Goal: Task Accomplishment & Management: Manage account settings

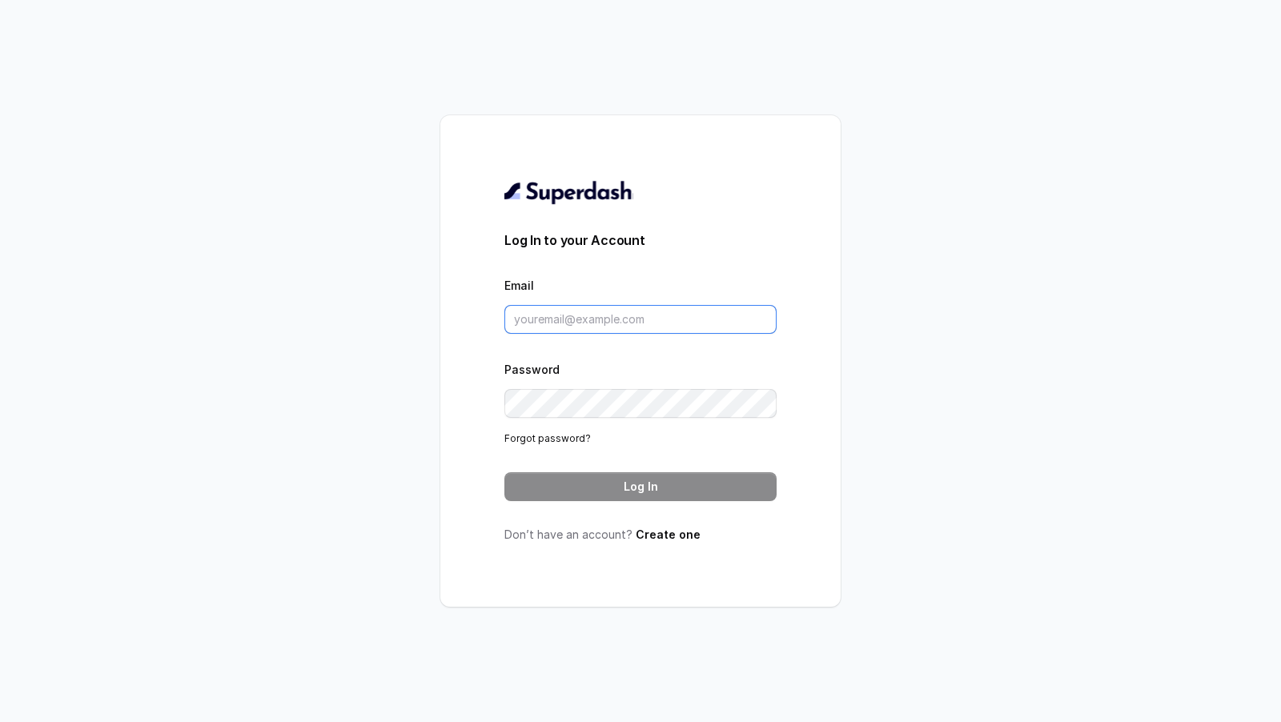
click at [630, 332] on input "Email" at bounding box center [640, 319] width 272 height 29
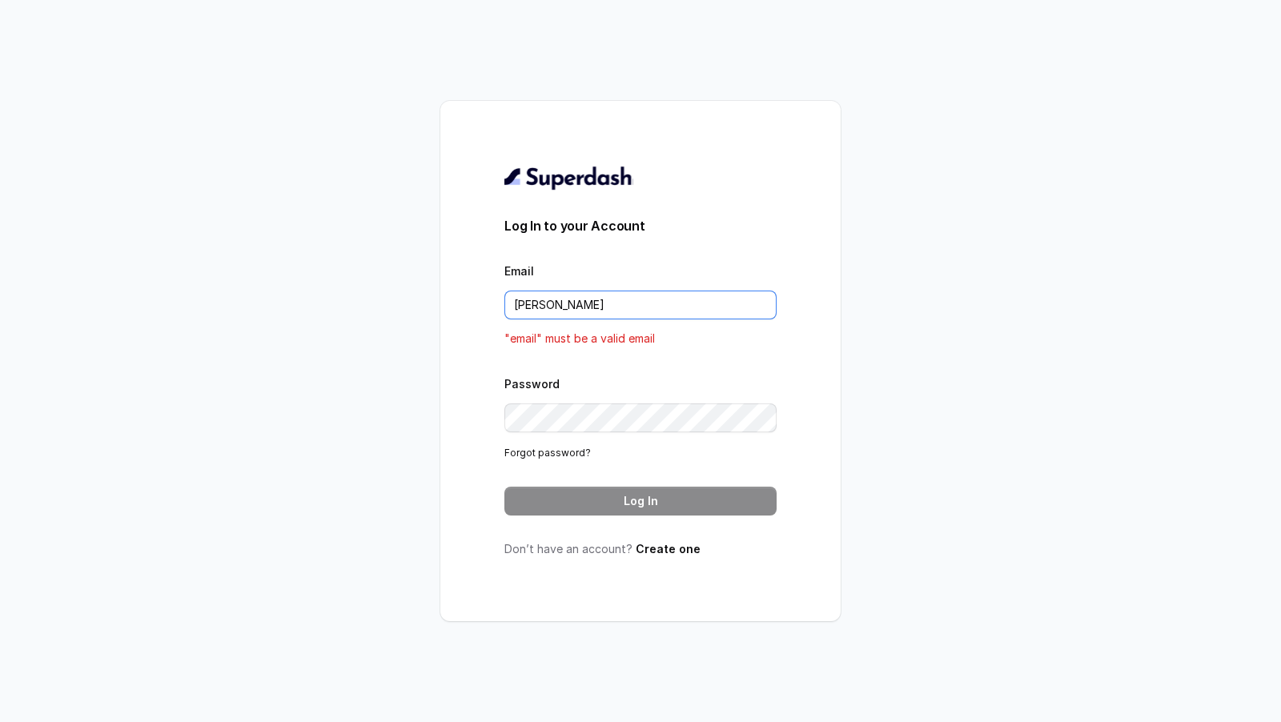
type input "rajesh.mudhliar@convictionhr.com"
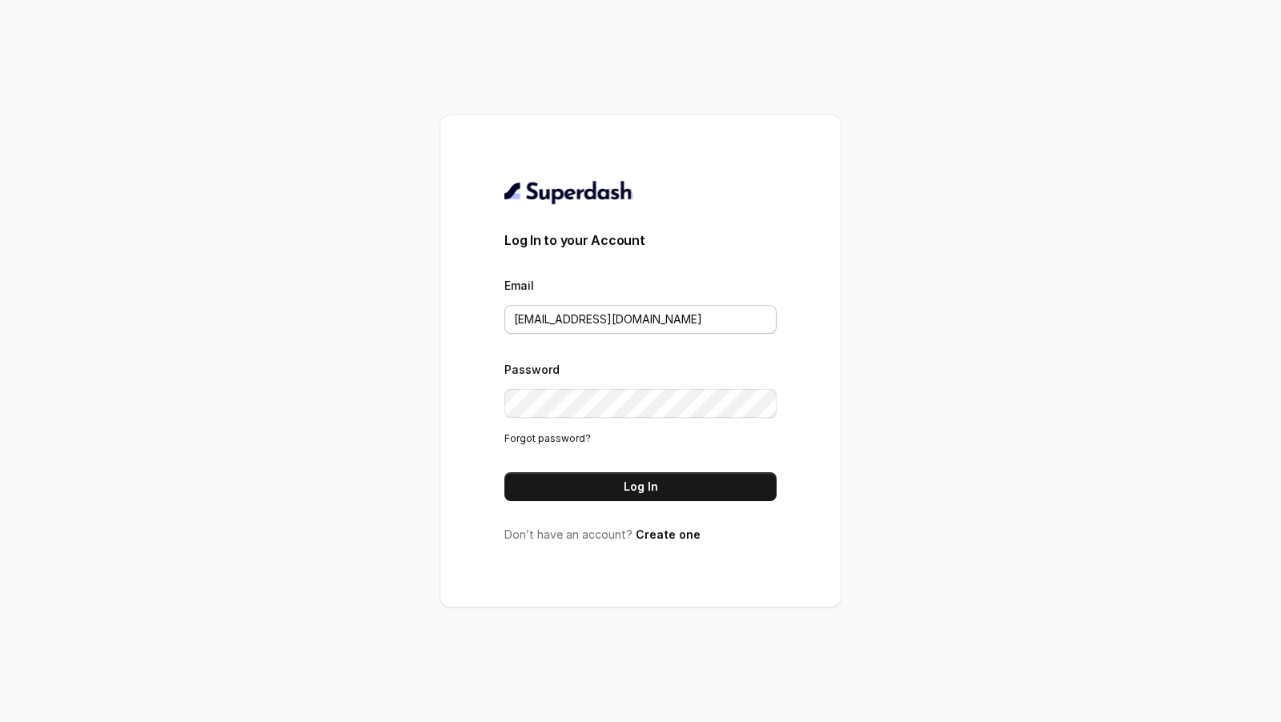
click at [532, 327] on input "rajesh.mudhliar@convictionhr.com" at bounding box center [640, 319] width 272 height 29
drag, startPoint x: 532, startPoint y: 327, endPoint x: 557, endPoint y: 327, distance: 25.6
click at [557, 327] on input "rajesh.mudhliar@convictionhr.com" at bounding box center [640, 319] width 272 height 29
click at [616, 481] on button "Log In" at bounding box center [640, 486] width 272 height 29
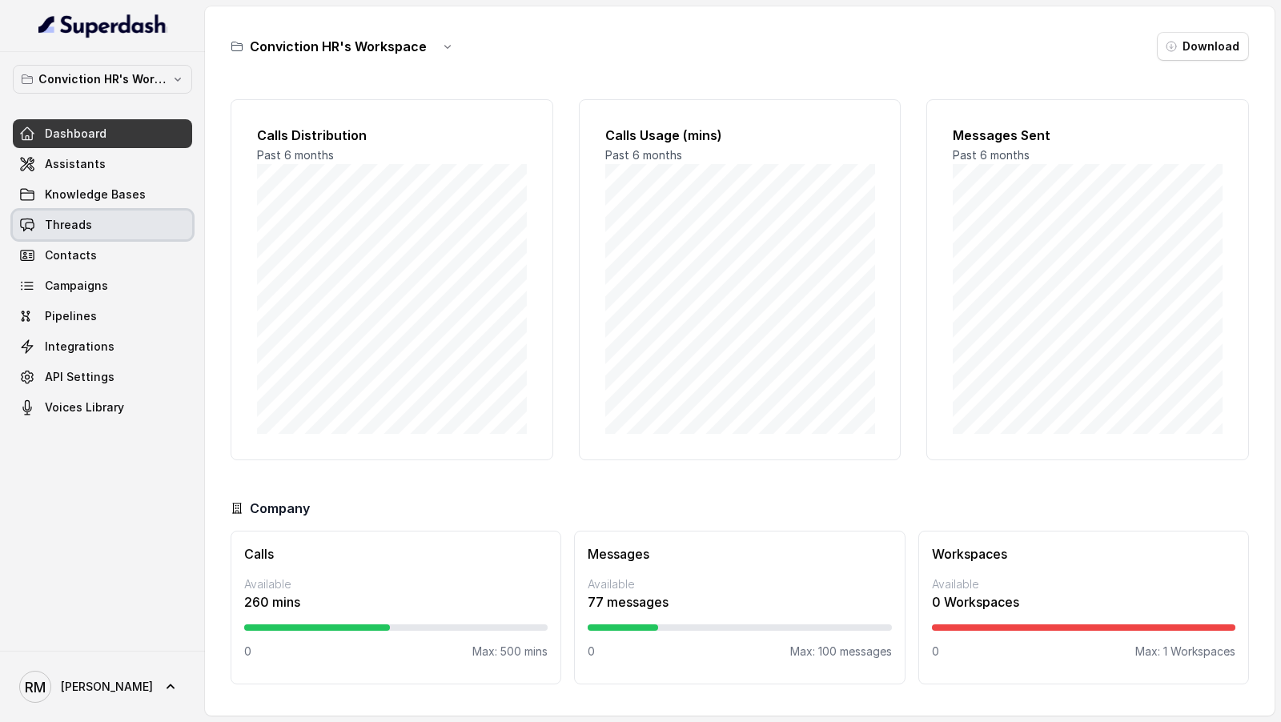
click at [121, 223] on link "Threads" at bounding box center [102, 225] width 179 height 29
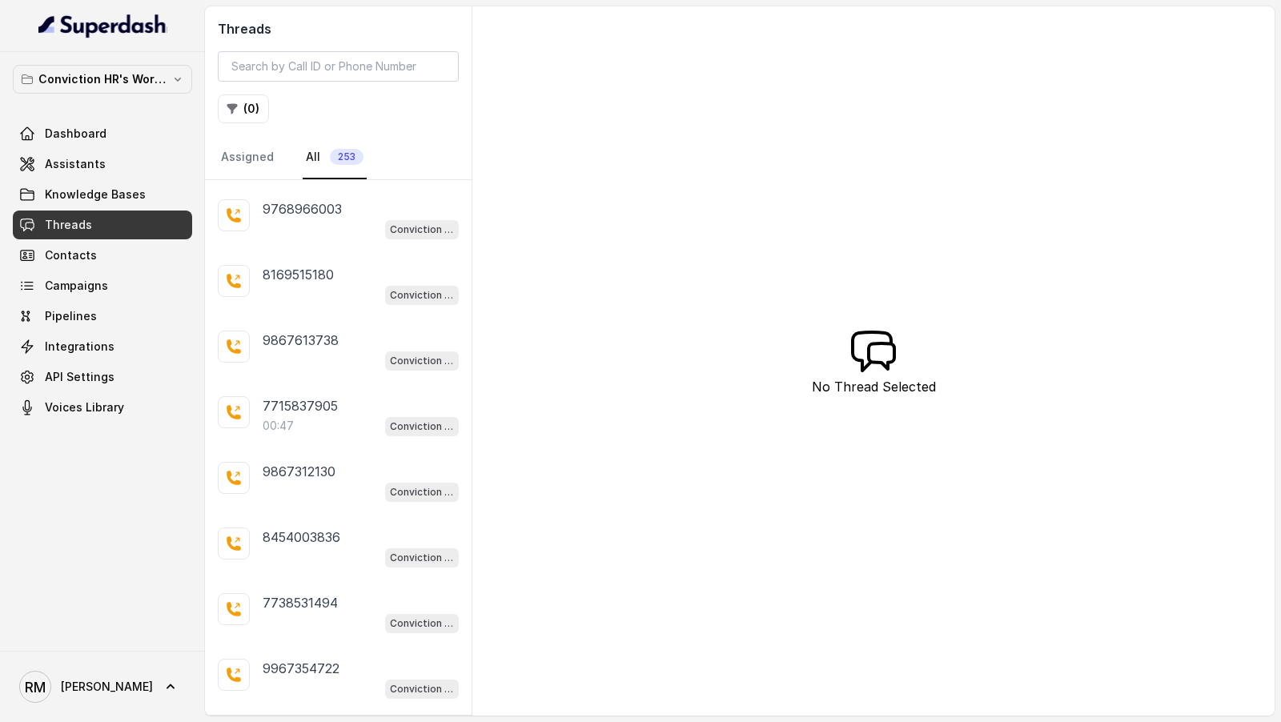
scroll to position [1108, 0]
click at [372, 417] on div "00:47 Conviction HR Outbound Assistant" at bounding box center [361, 427] width 196 height 21
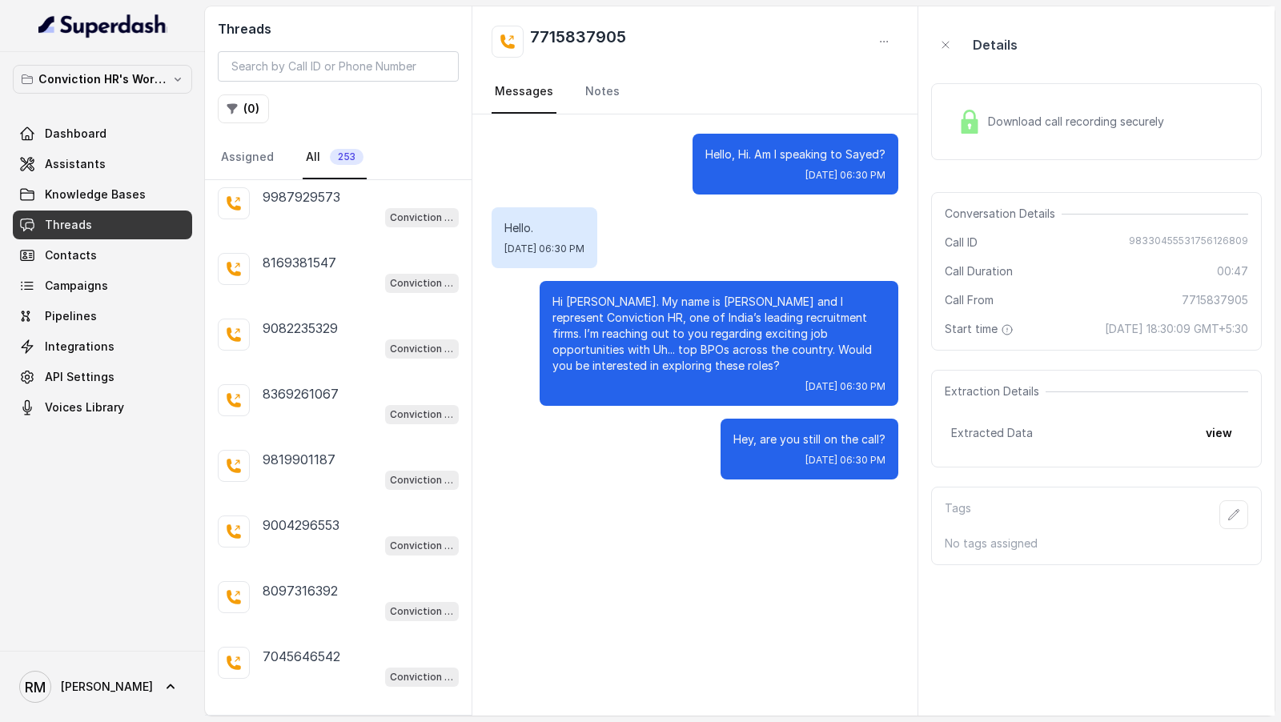
scroll to position [2761, 0]
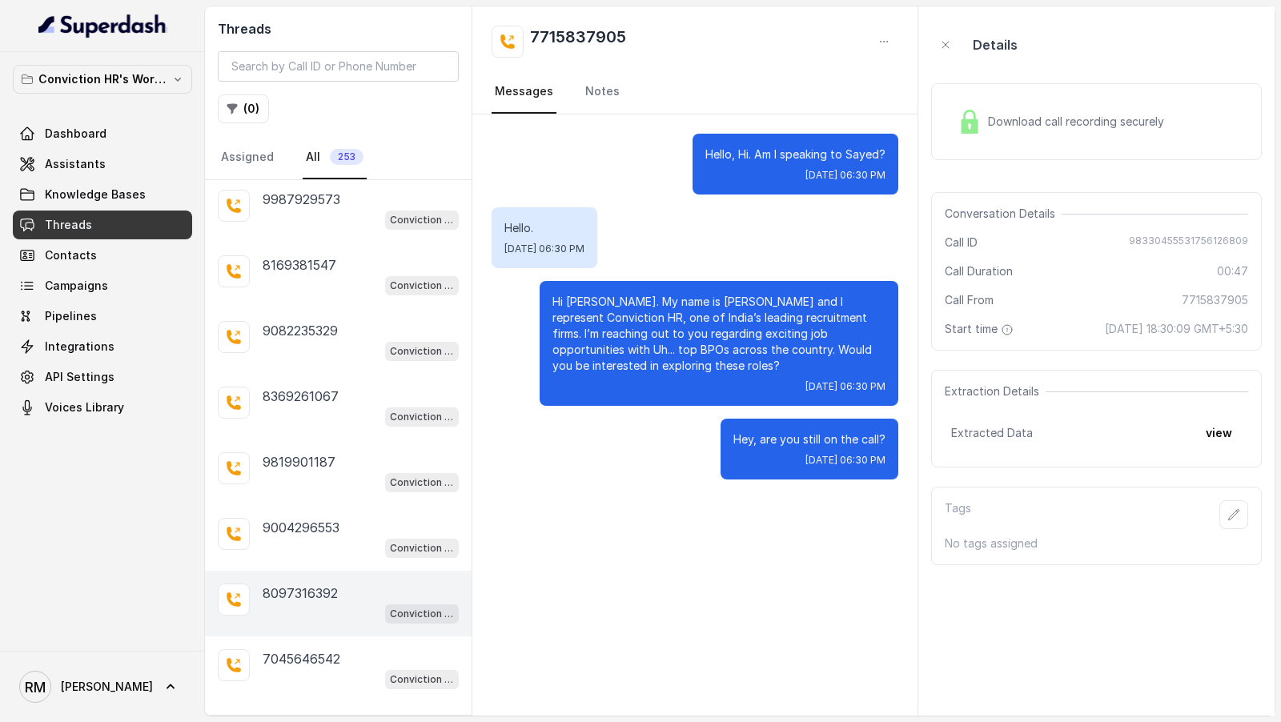
click at [318, 600] on div "8097316392 Conviction HR Outbound Assistant" at bounding box center [338, 604] width 267 height 66
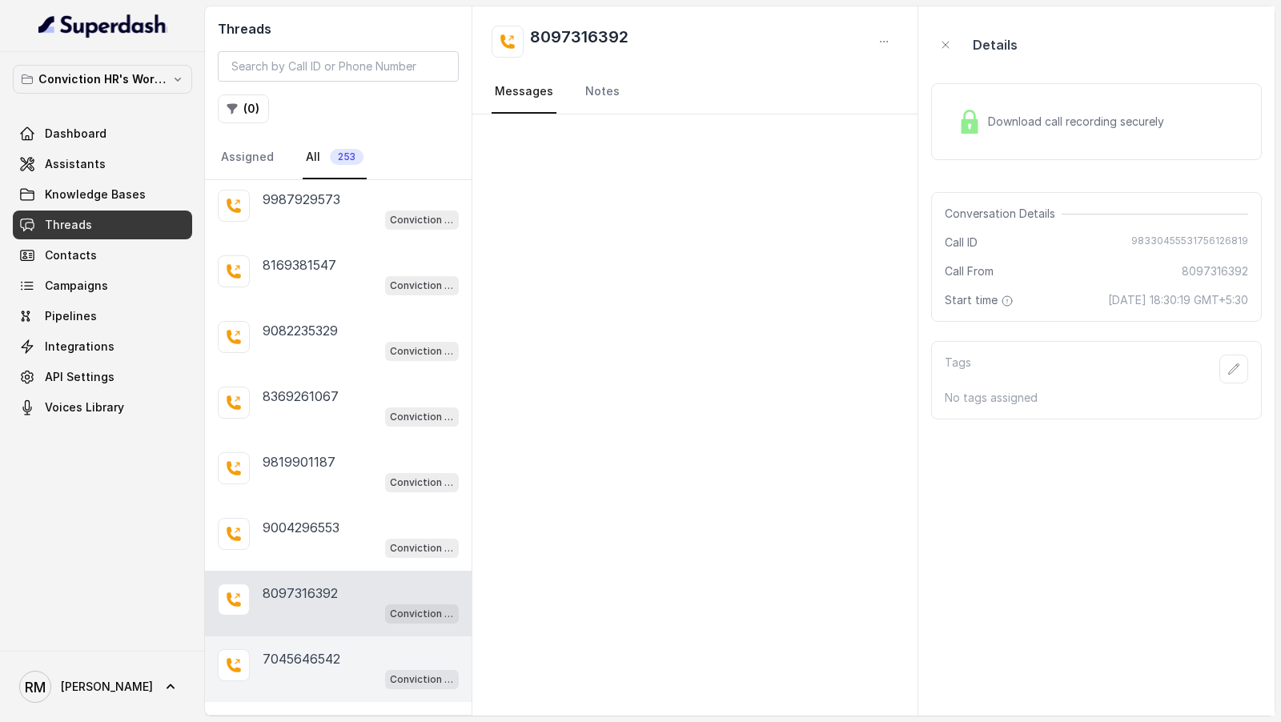
click at [318, 649] on p "7045646542" at bounding box center [302, 658] width 78 height 19
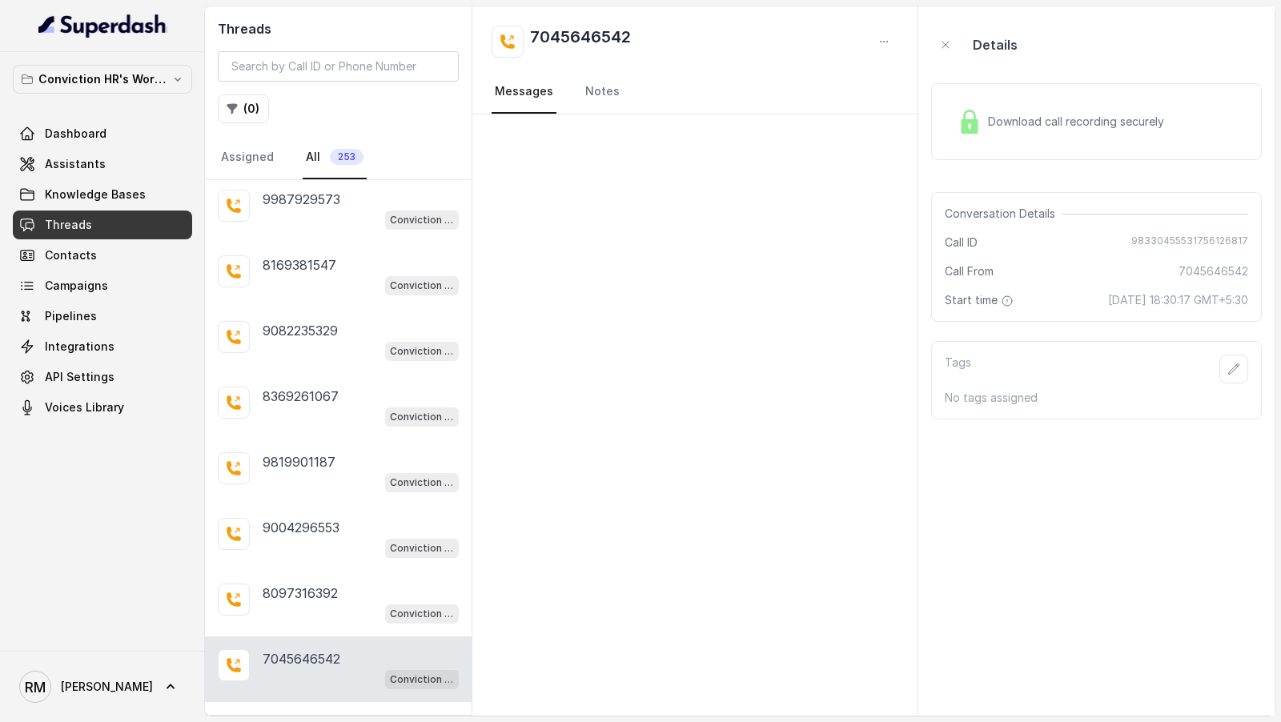
click at [319, 684] on div "9833129647 Conviction HR Outbound Assistant 9757220354 Conviction HR Outbound A…" at bounding box center [338, 447] width 267 height 535
click at [319, 715] on p "Load more conversations" at bounding box center [338, 724] width 157 height 19
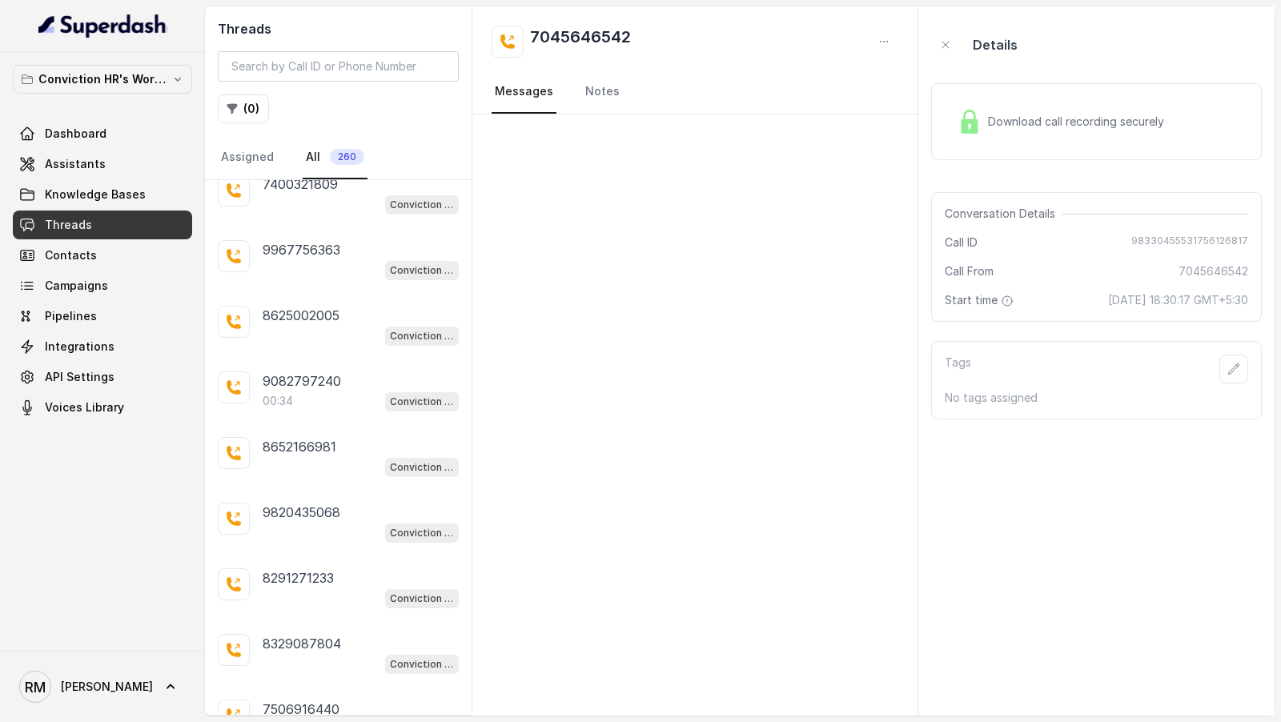
scroll to position [3889, 0]
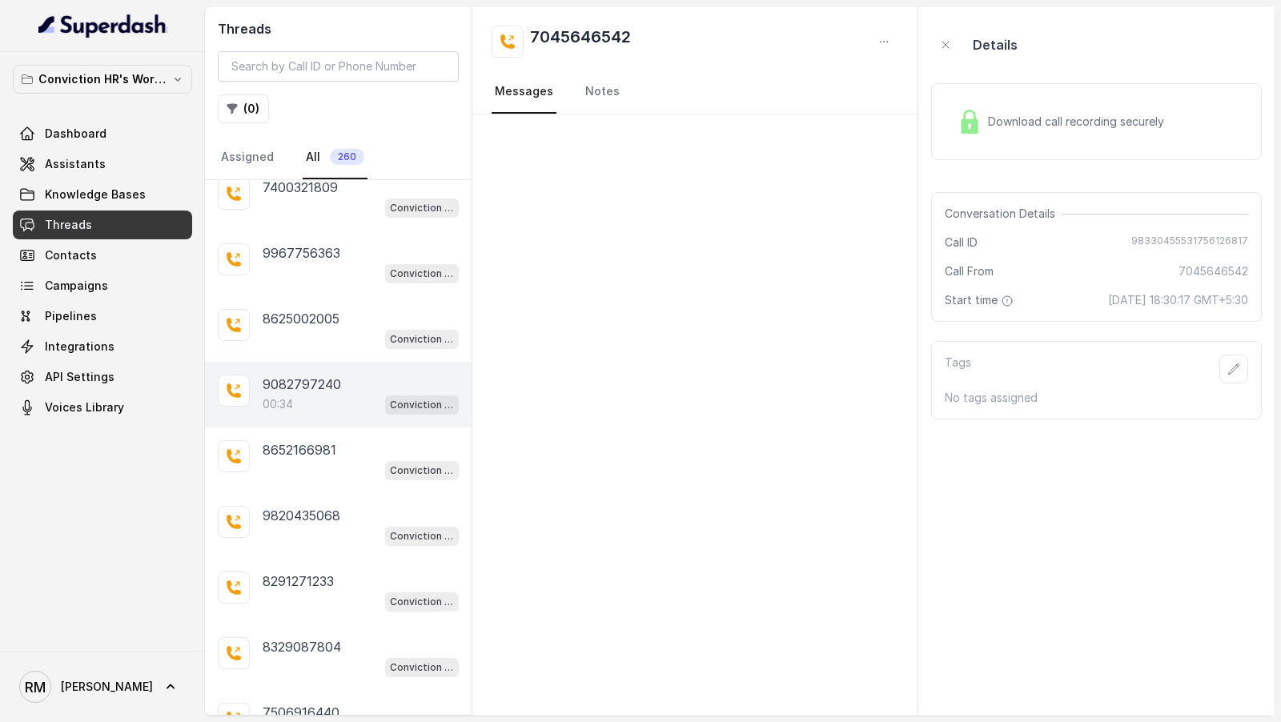
click at [374, 375] on div "9082797240" at bounding box center [361, 384] width 196 height 19
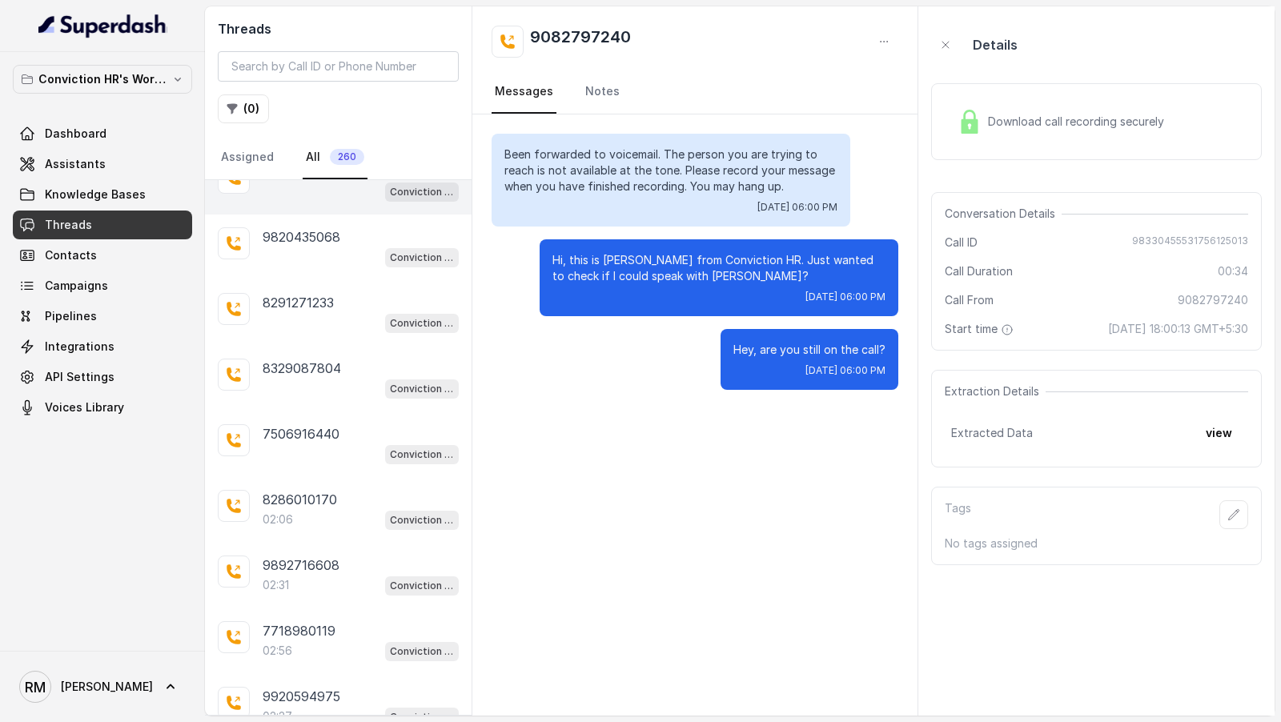
scroll to position [4172, 0]
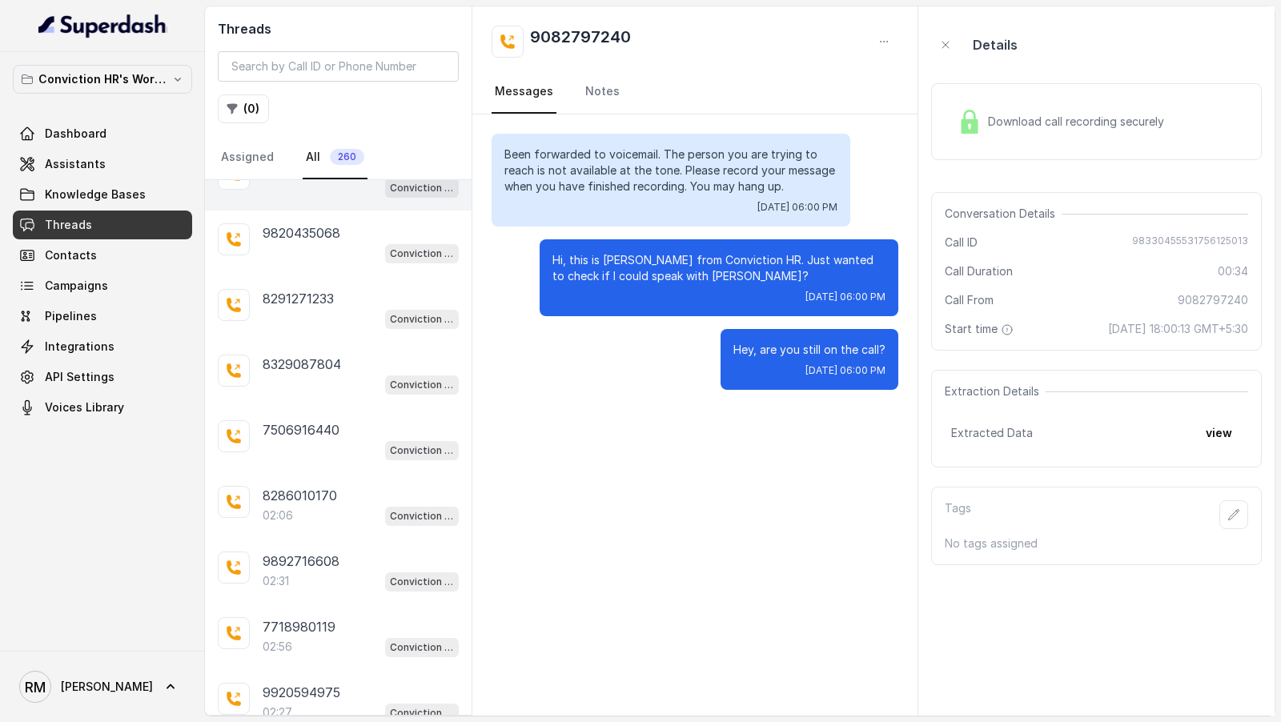
click at [364, 486] on div "8286010170" at bounding box center [361, 495] width 196 height 19
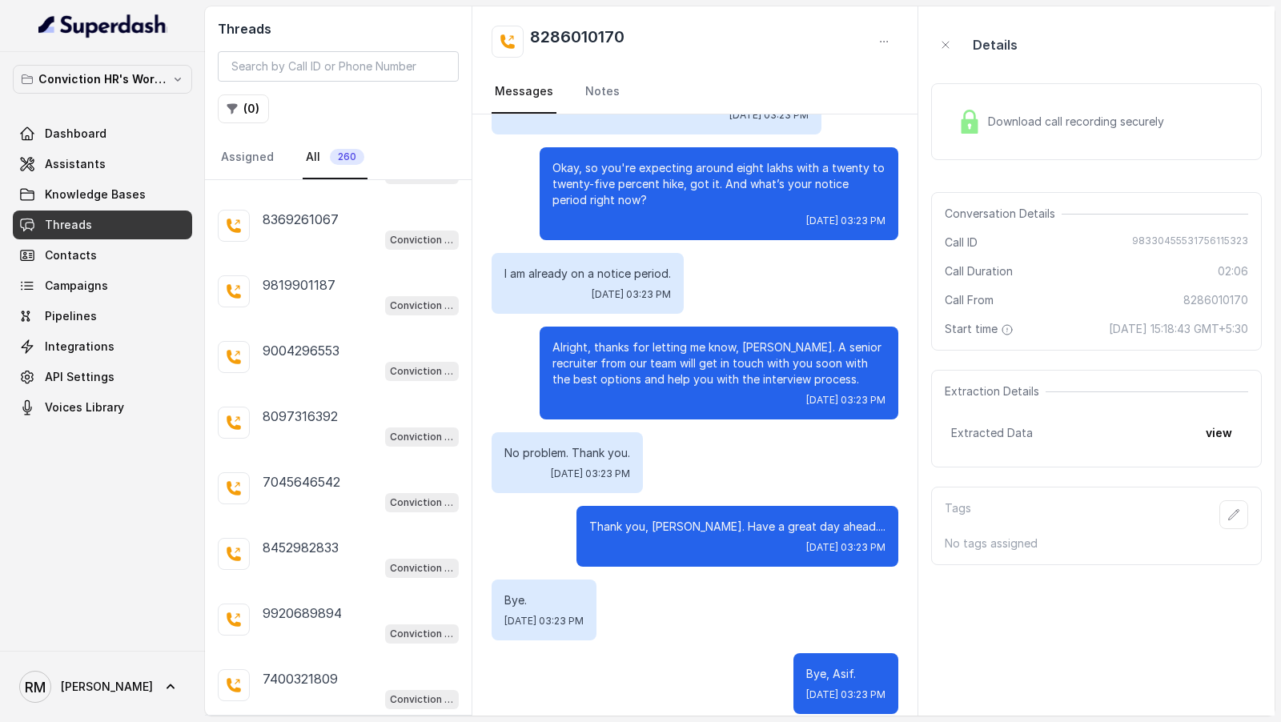
scroll to position [3704, 0]
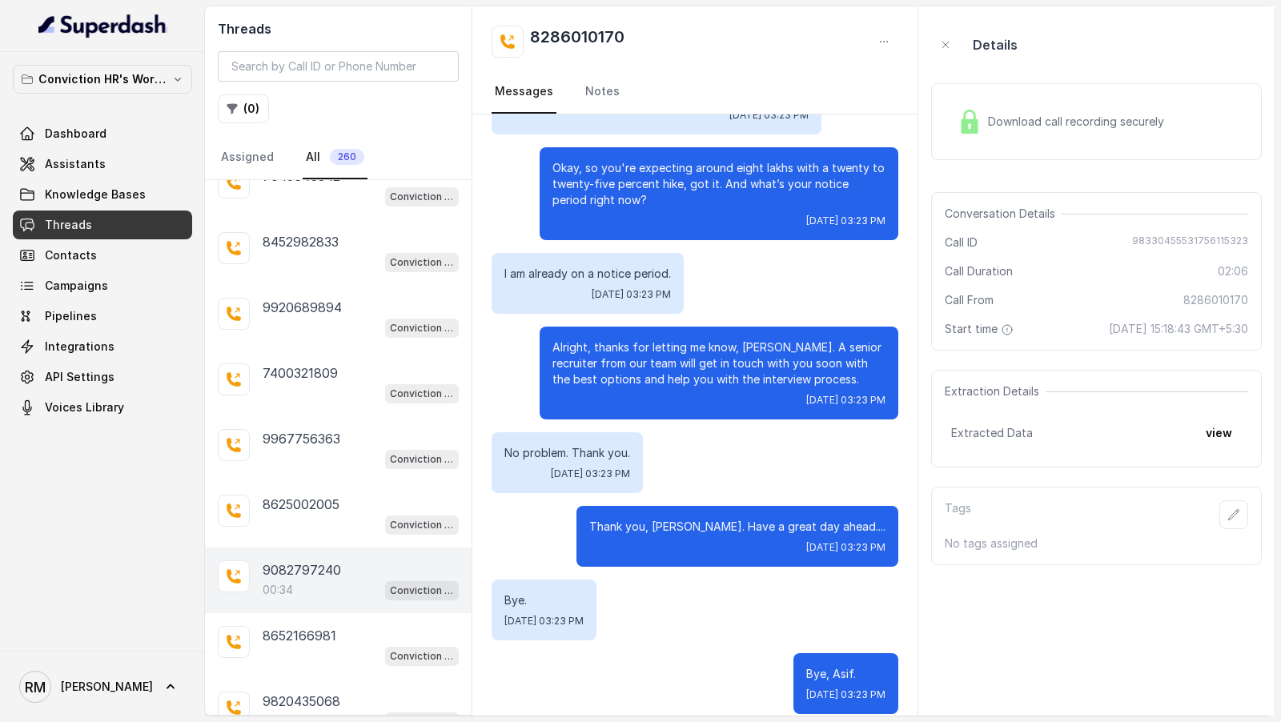
click at [302, 580] on div "00:34 Conviction HR Outbound Assistant" at bounding box center [361, 590] width 196 height 21
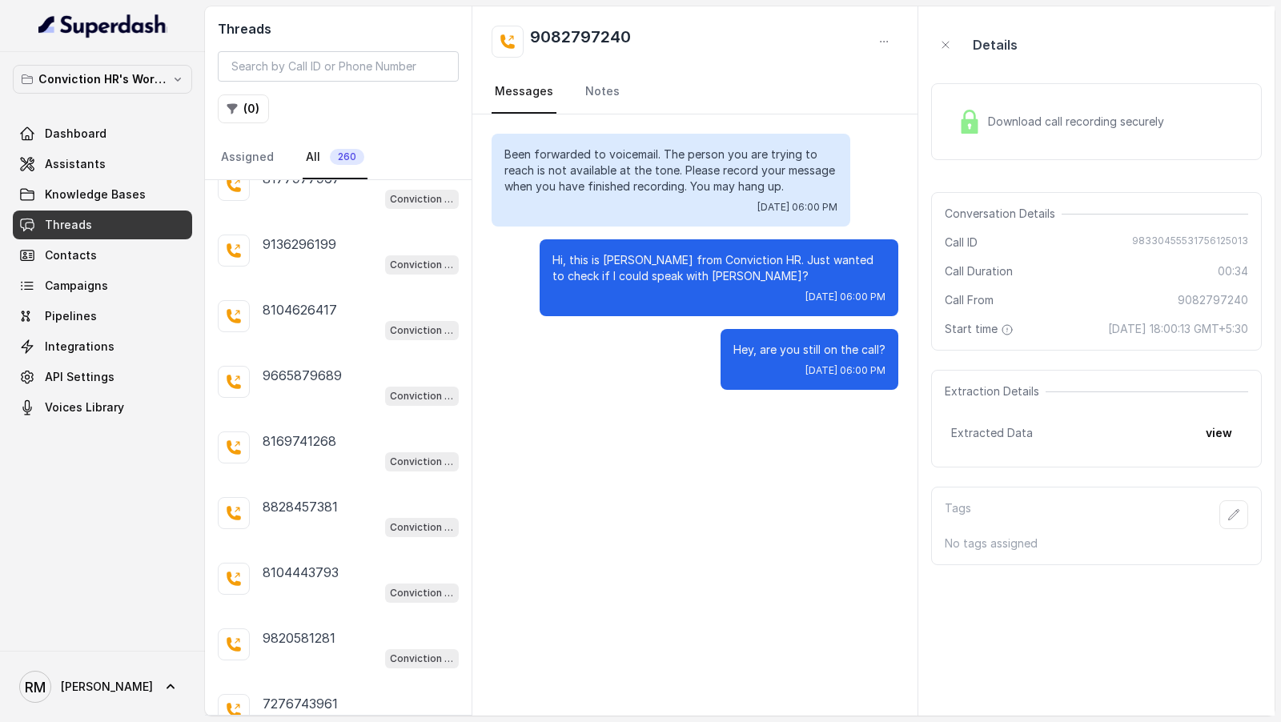
scroll to position [2080, 0]
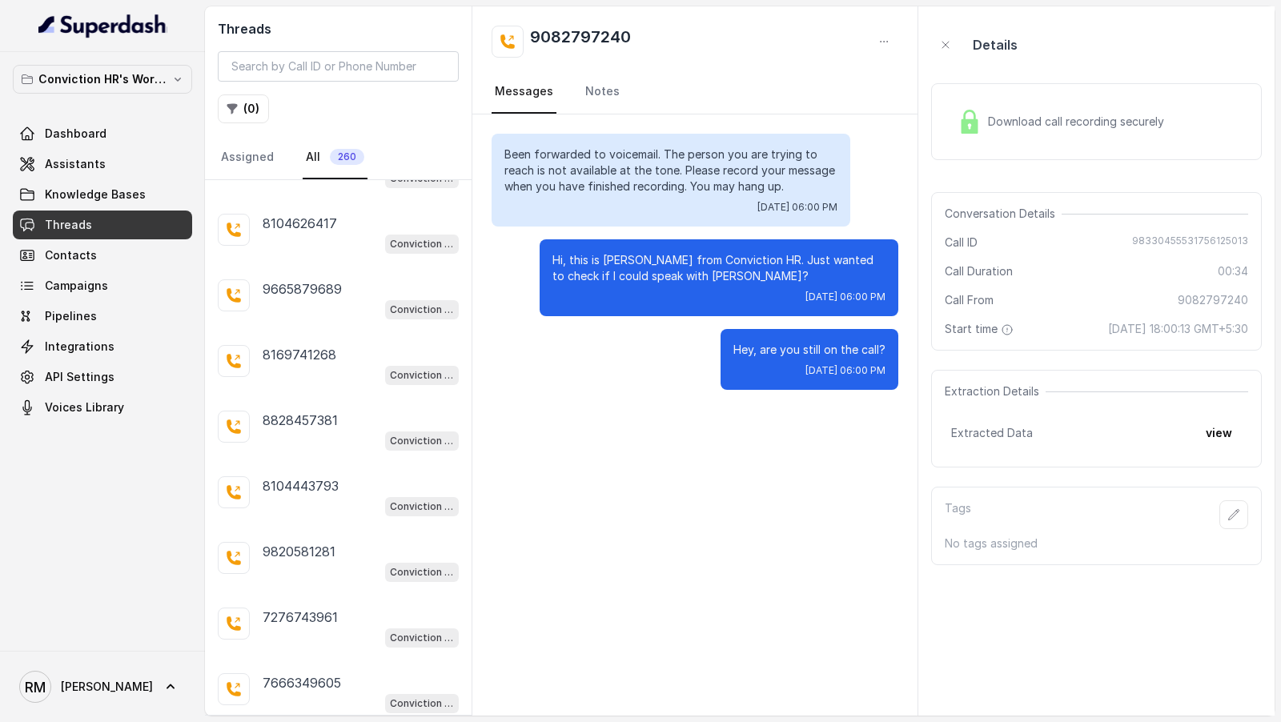
click at [315, 561] on div "Conviction HR Outbound Assistant" at bounding box center [361, 571] width 196 height 21
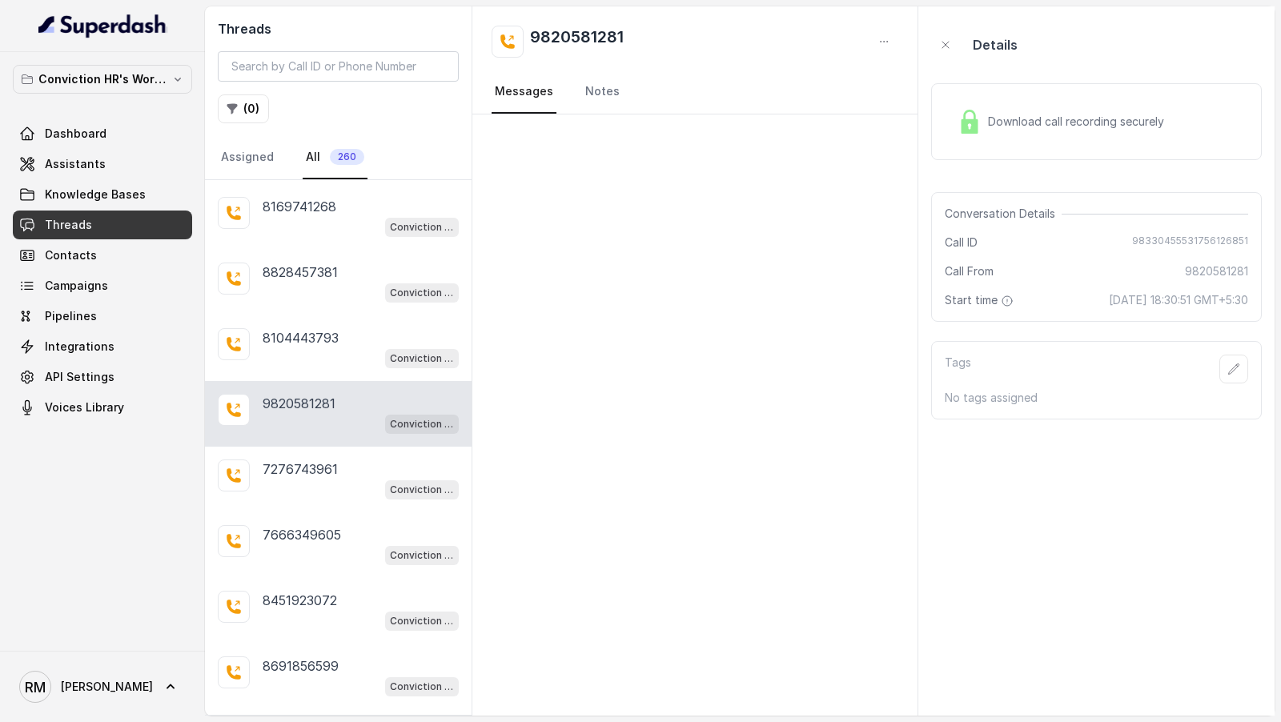
scroll to position [2784, 0]
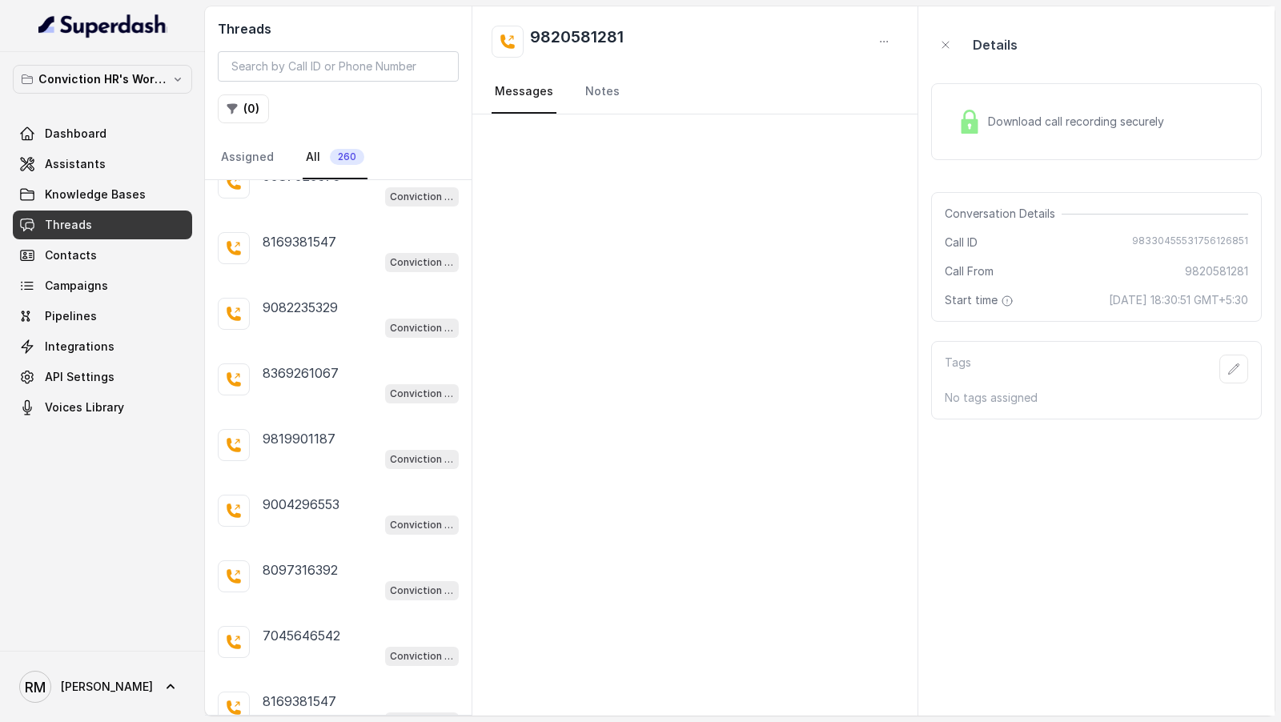
click at [315, 561] on p "8097316392" at bounding box center [300, 570] width 75 height 19
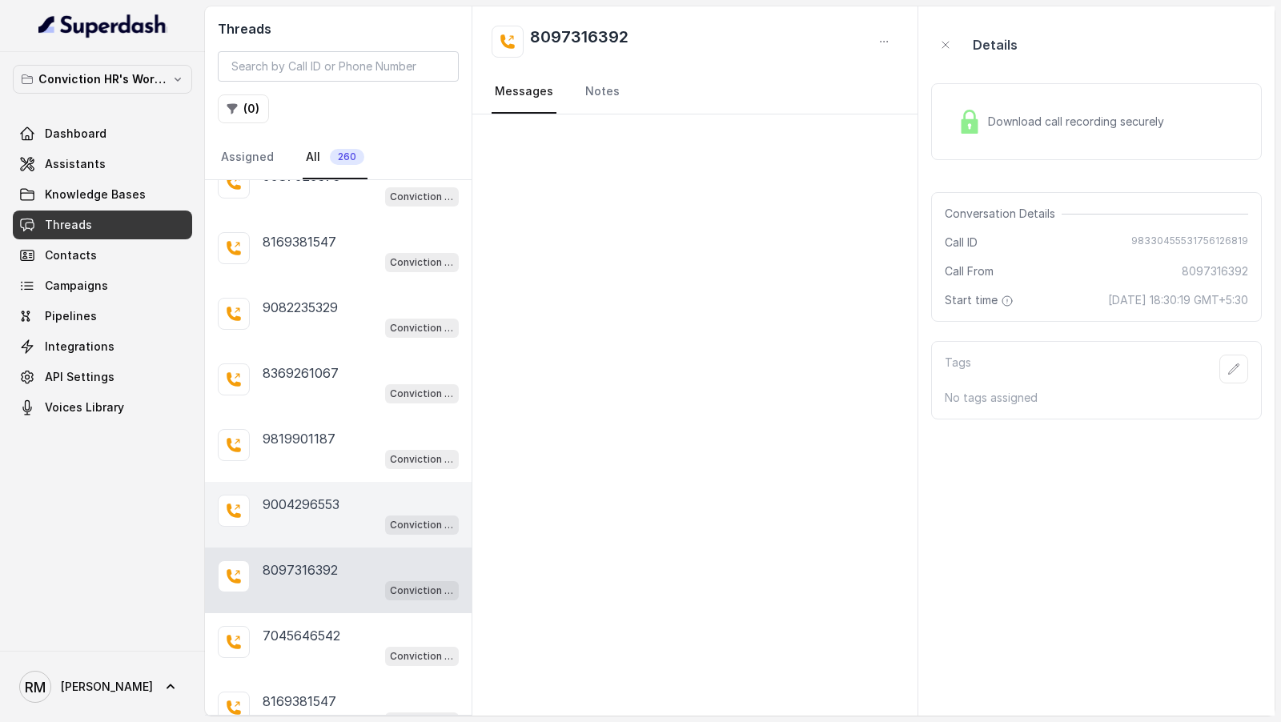
click at [328, 495] on p "9004296553" at bounding box center [301, 504] width 77 height 19
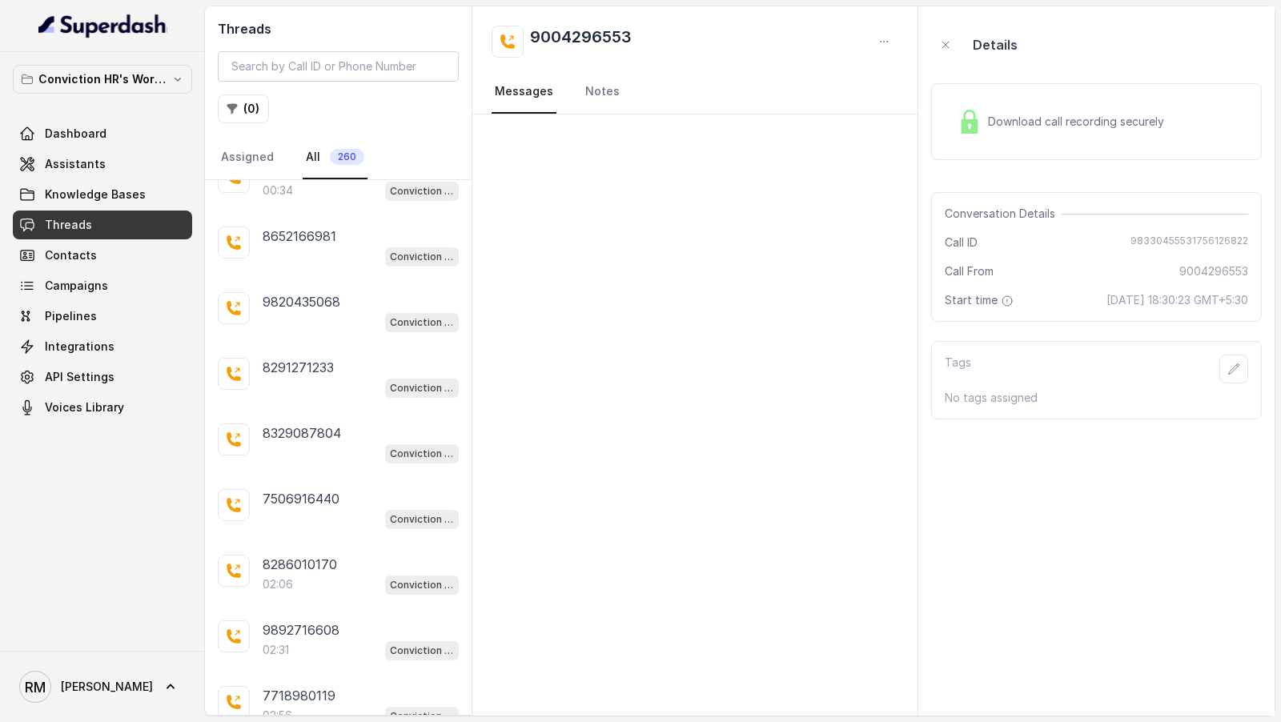
scroll to position [4198, 0]
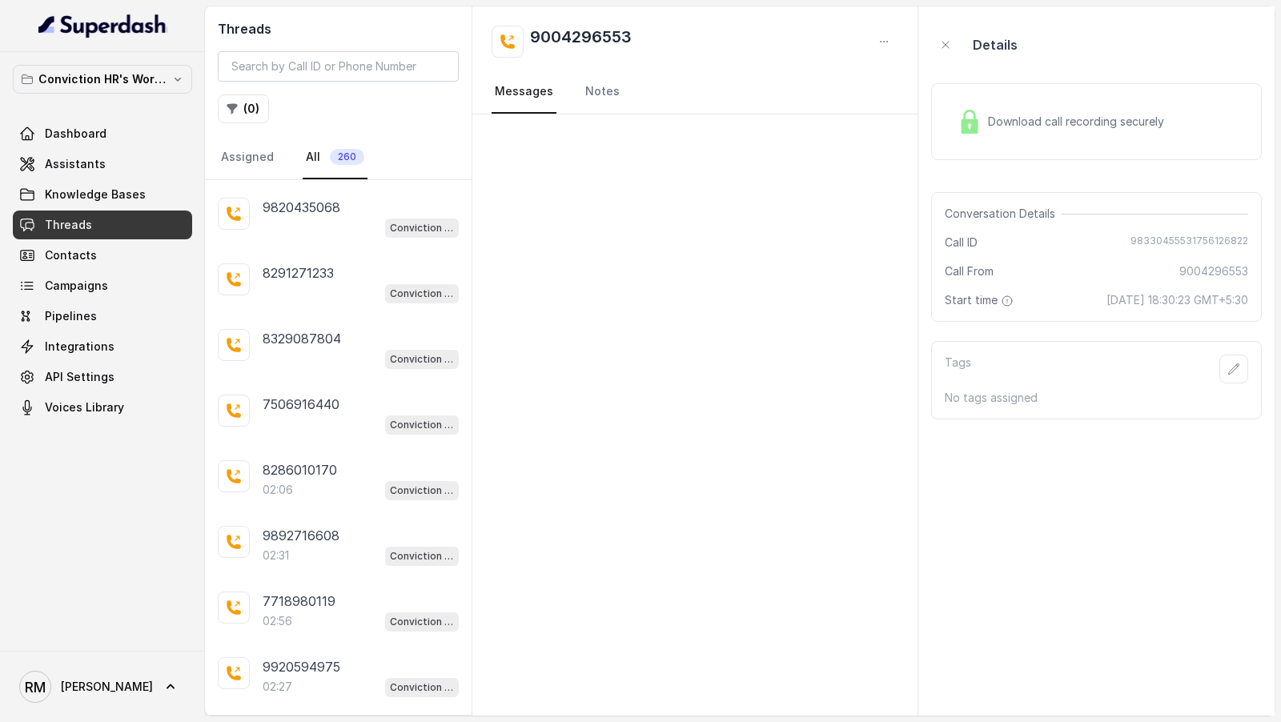
click at [328, 513] on div "9892716608 02:31 Conviction HR Outbound Assistant" at bounding box center [338, 546] width 267 height 66
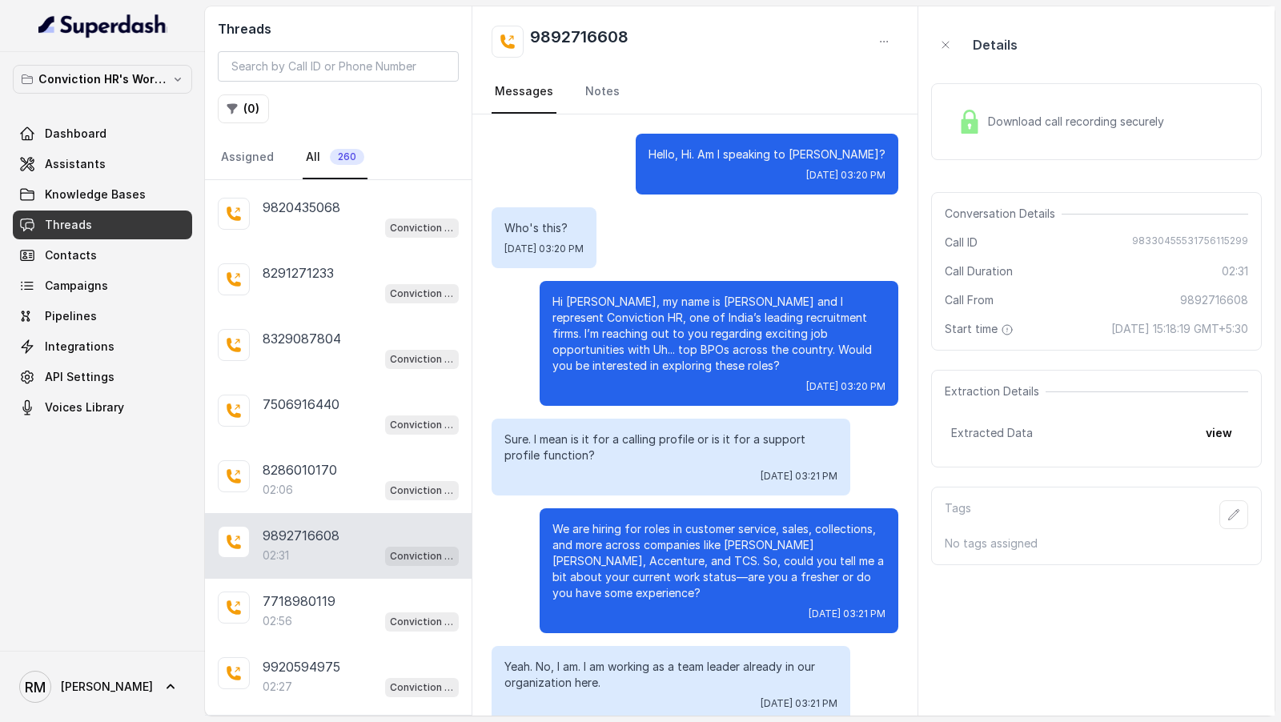
scroll to position [1758, 0]
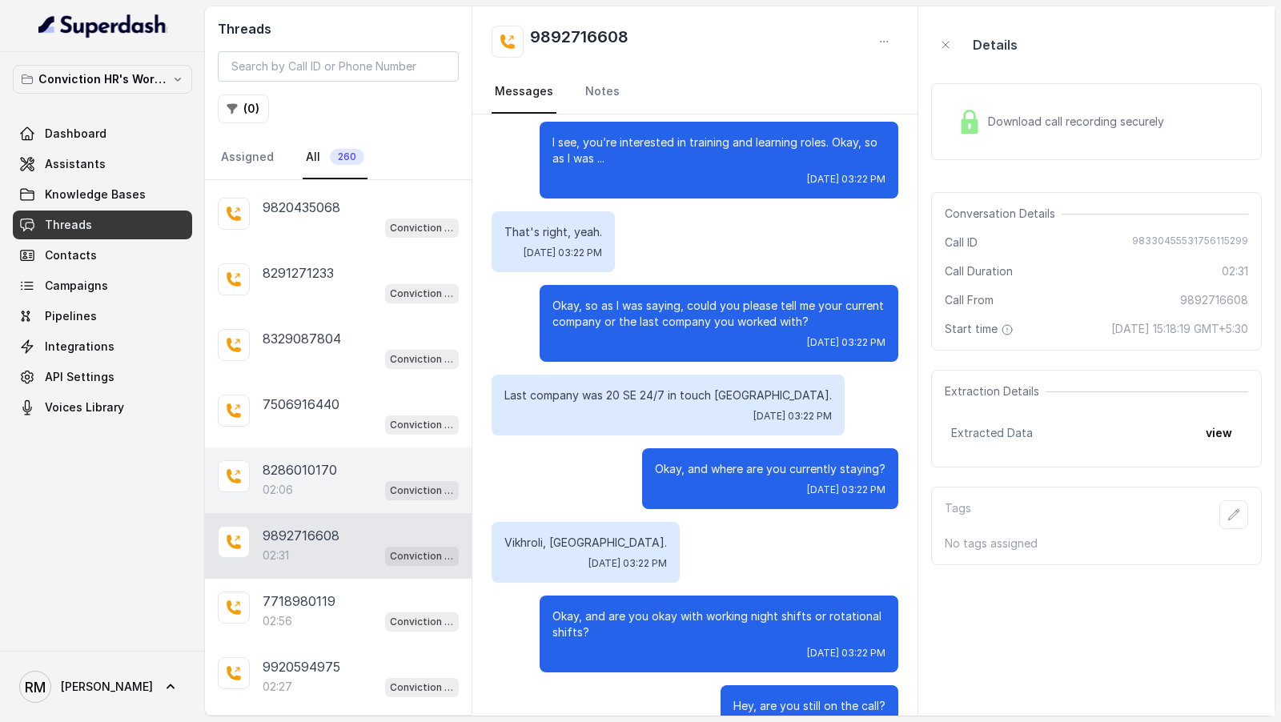
click at [350, 480] on div "02:06 Conviction HR Outbound Assistant" at bounding box center [361, 490] width 196 height 21
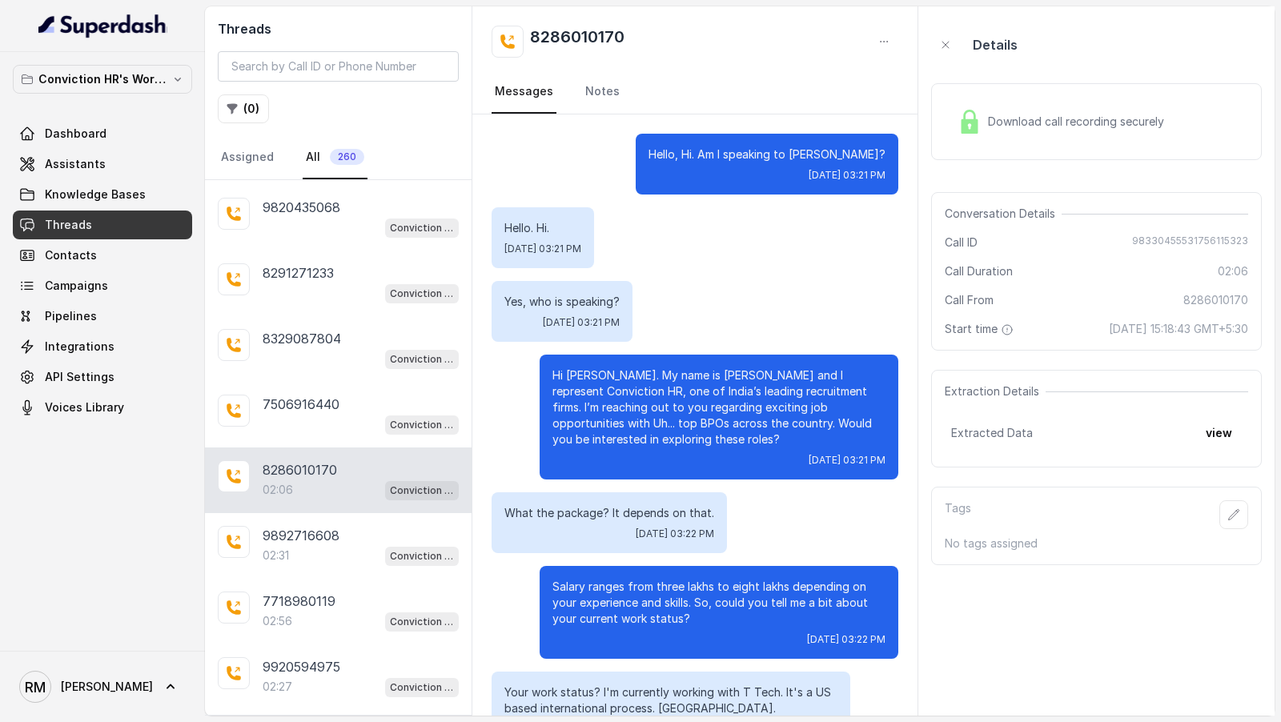
scroll to position [1578, 0]
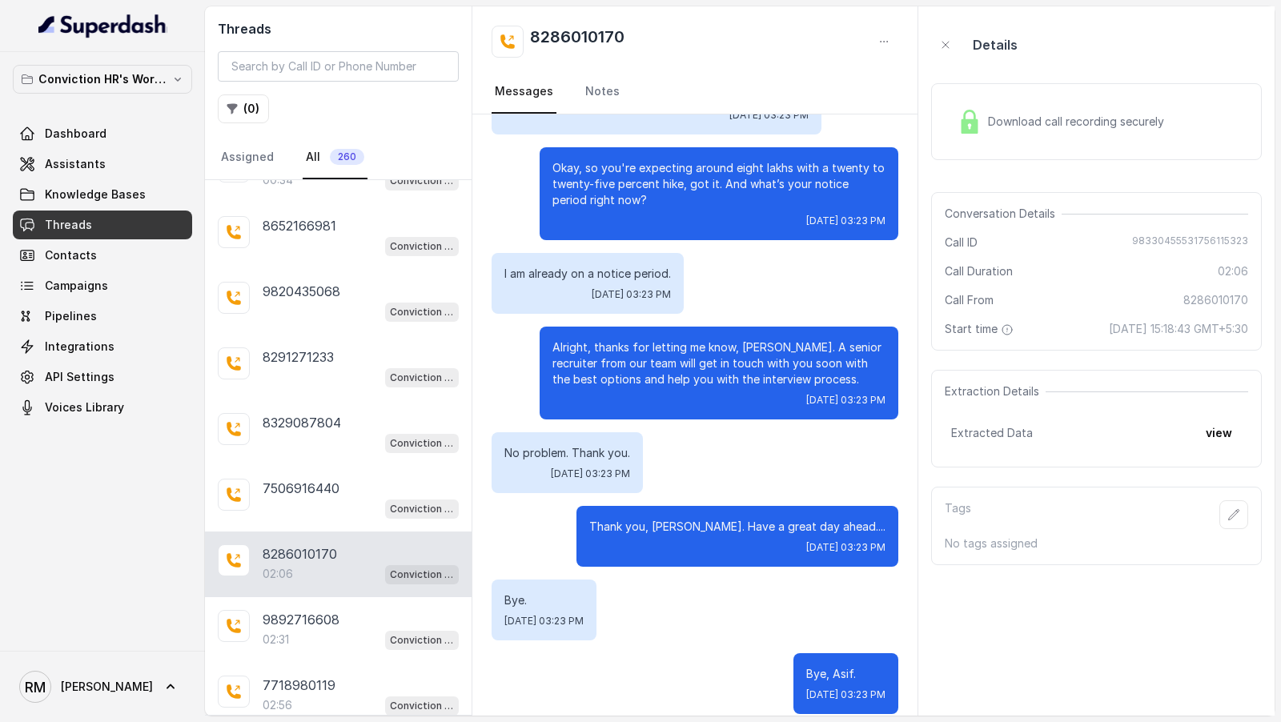
click at [346, 479] on div "7506916440" at bounding box center [361, 488] width 196 height 19
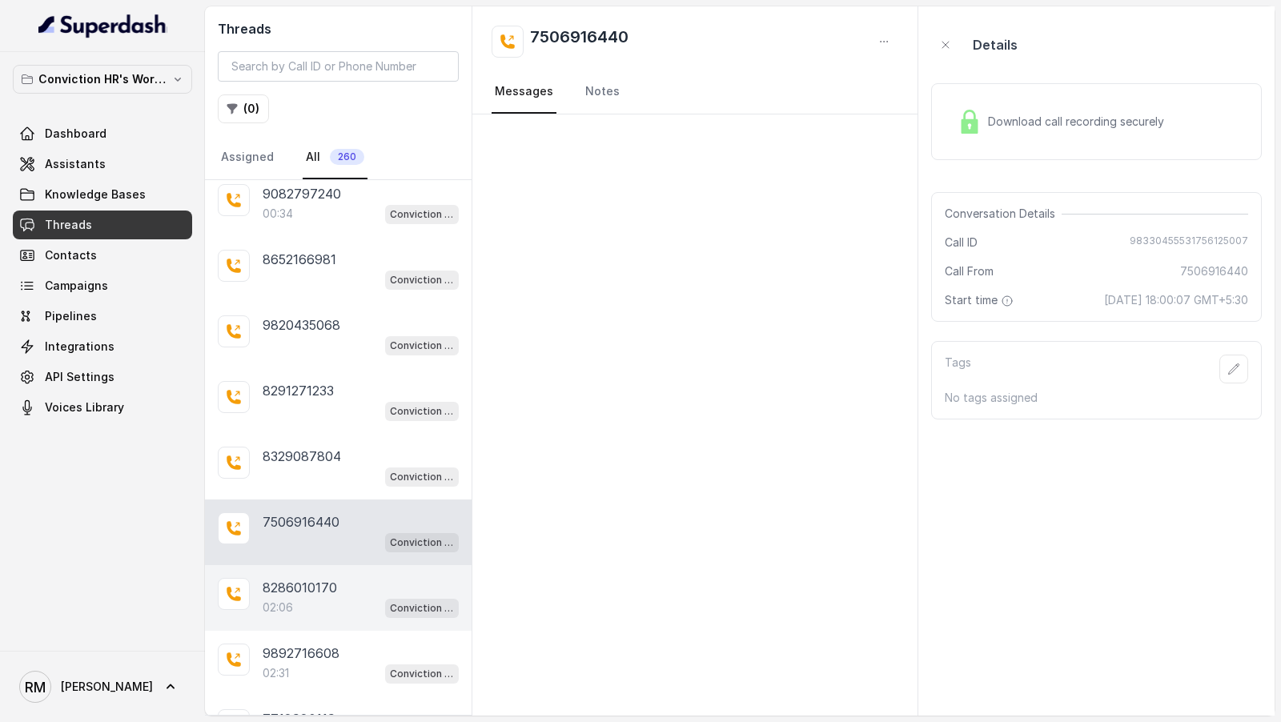
scroll to position [4073, 0]
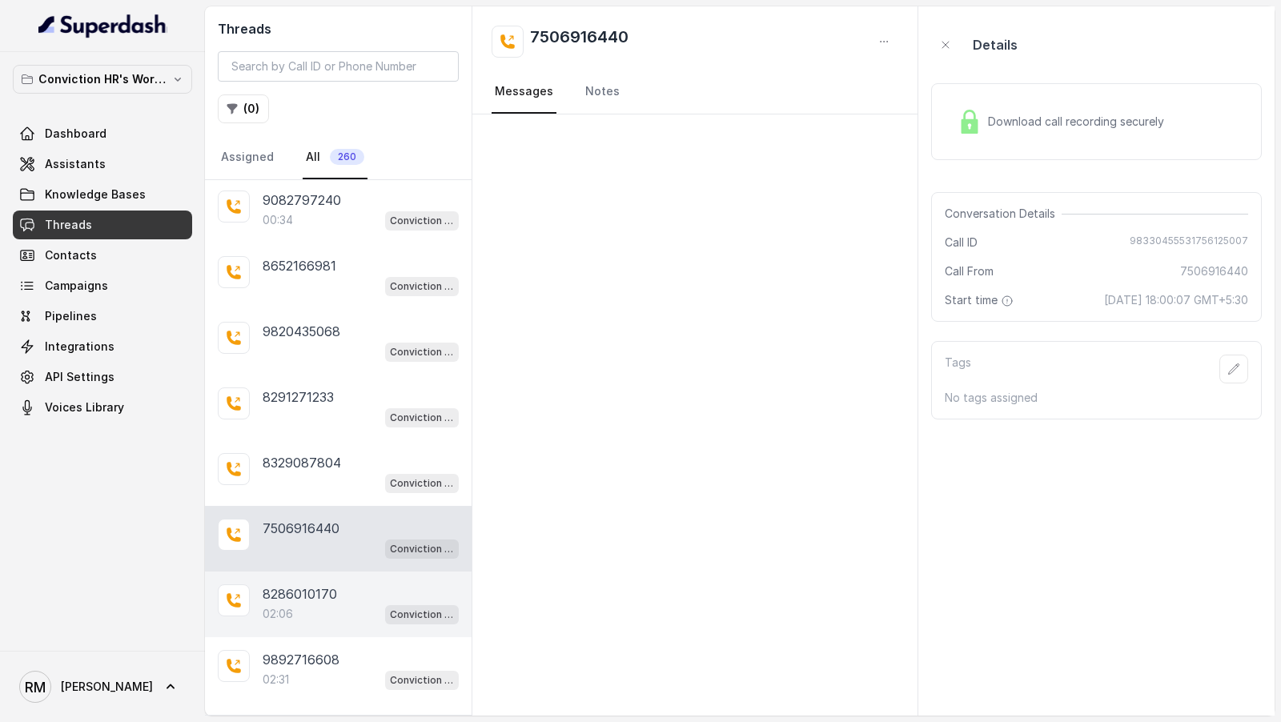
click at [346, 456] on div "8329087804 Conviction HR Outbound Assistant" at bounding box center [338, 473] width 267 height 66
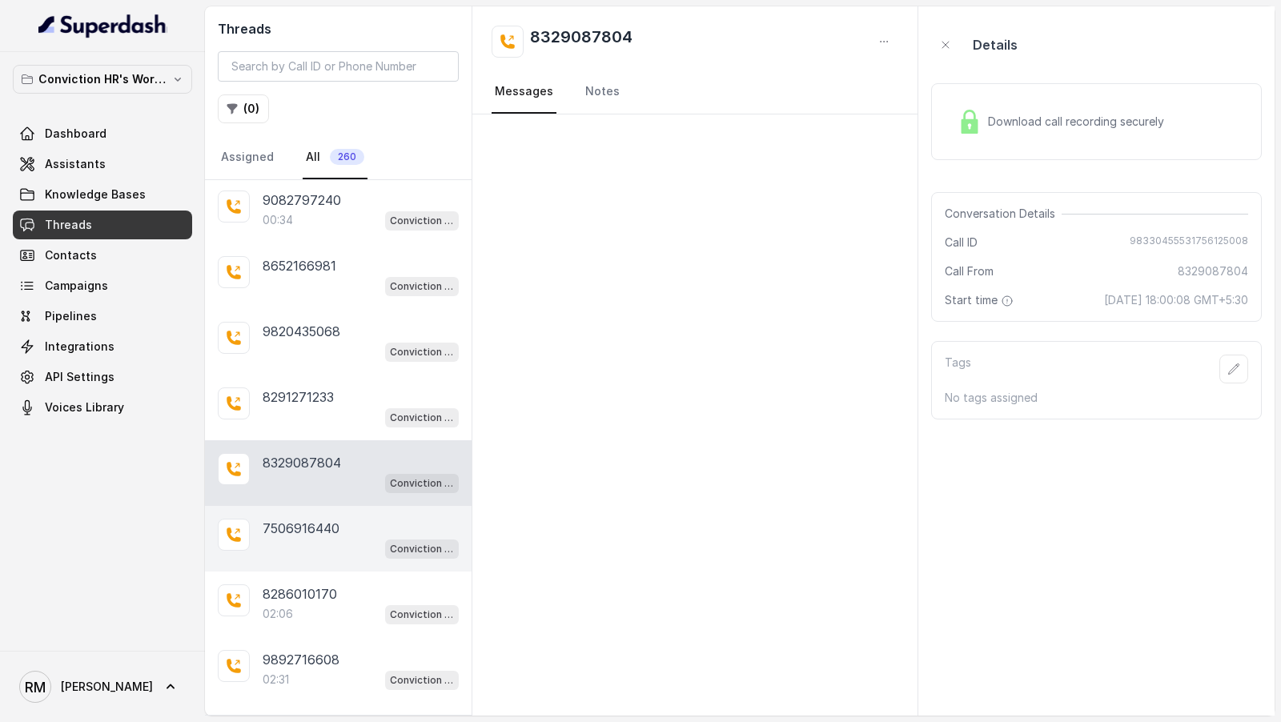
click at [341, 519] on div "7506916440" at bounding box center [361, 528] width 196 height 19
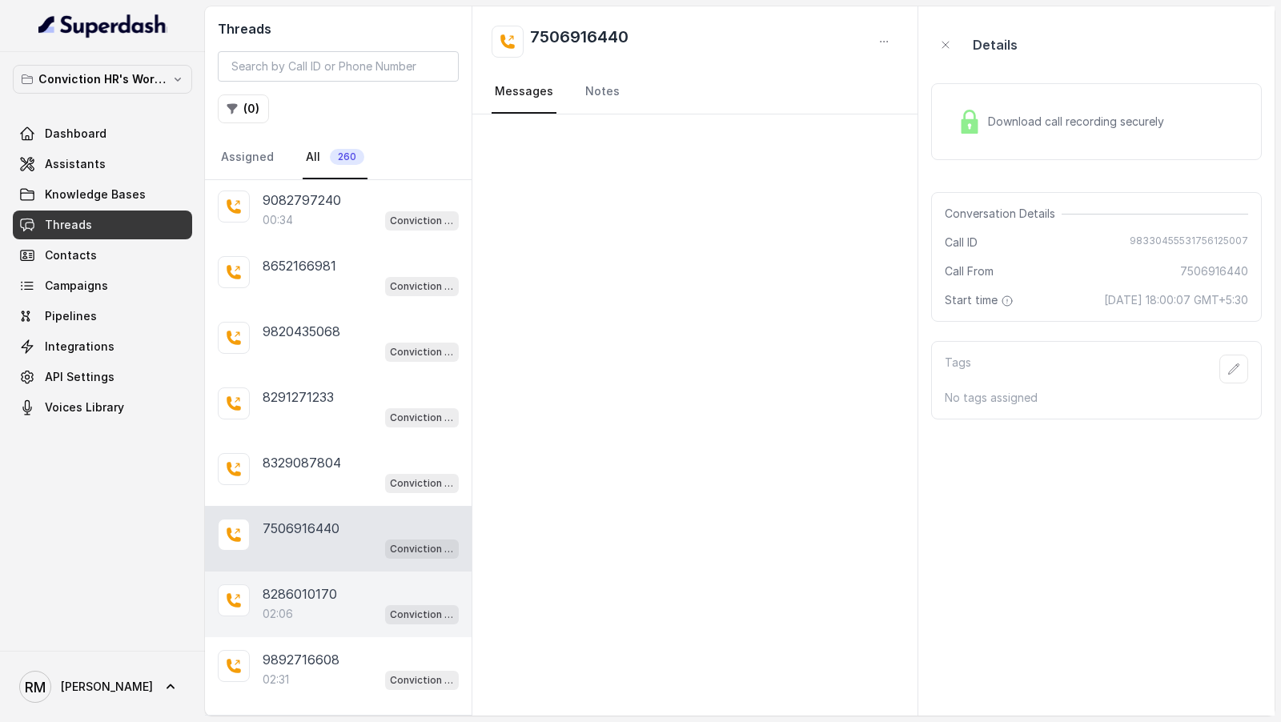
click at [338, 604] on div "02:06 Conviction HR Outbound Assistant" at bounding box center [361, 614] width 196 height 21
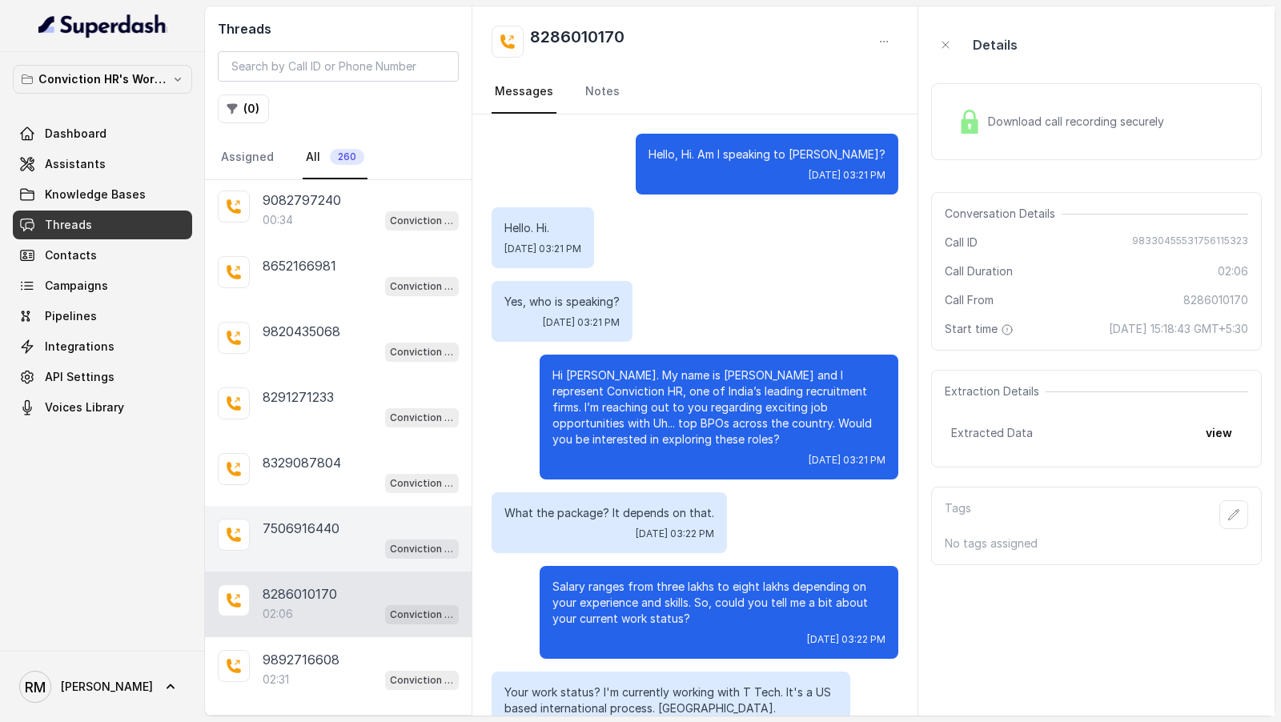
scroll to position [1578, 0]
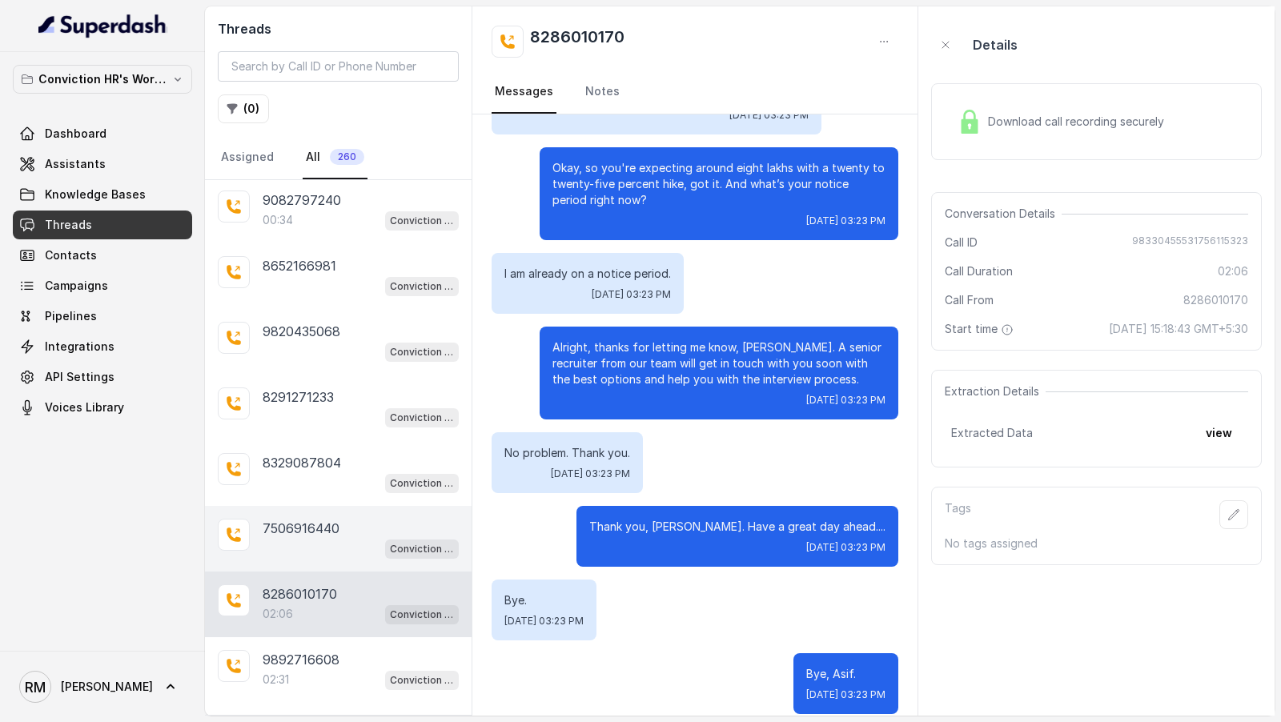
click at [359, 519] on div "7506916440" at bounding box center [361, 528] width 196 height 19
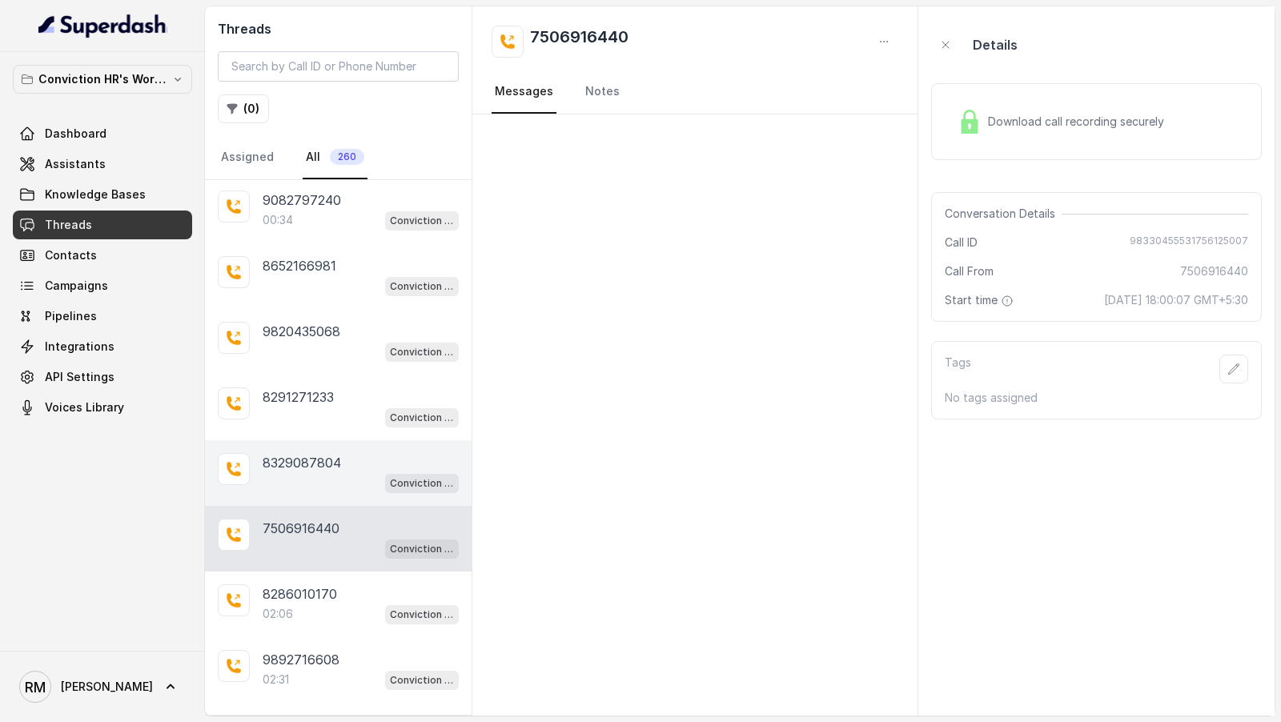
click at [364, 456] on div "8329087804 Conviction HR Outbound Assistant" at bounding box center [338, 473] width 267 height 66
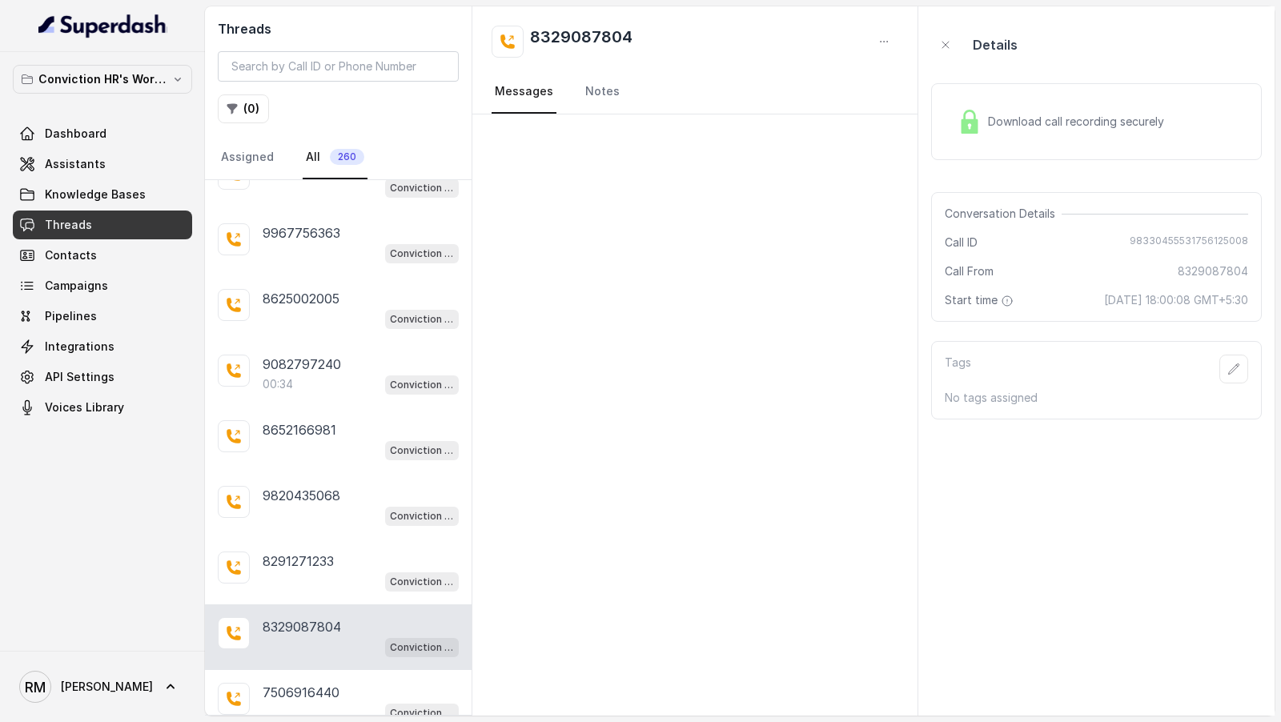
click at [364, 486] on div "9820435068" at bounding box center [361, 495] width 196 height 19
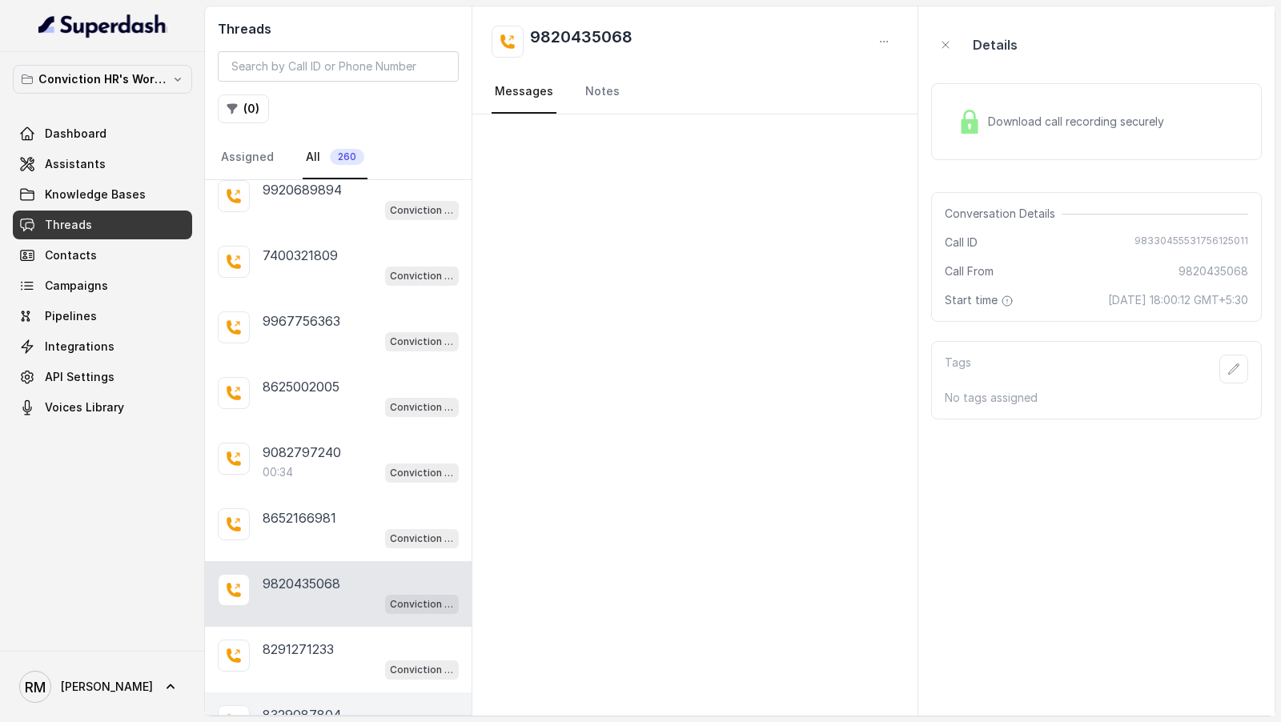
scroll to position [3726, 0]
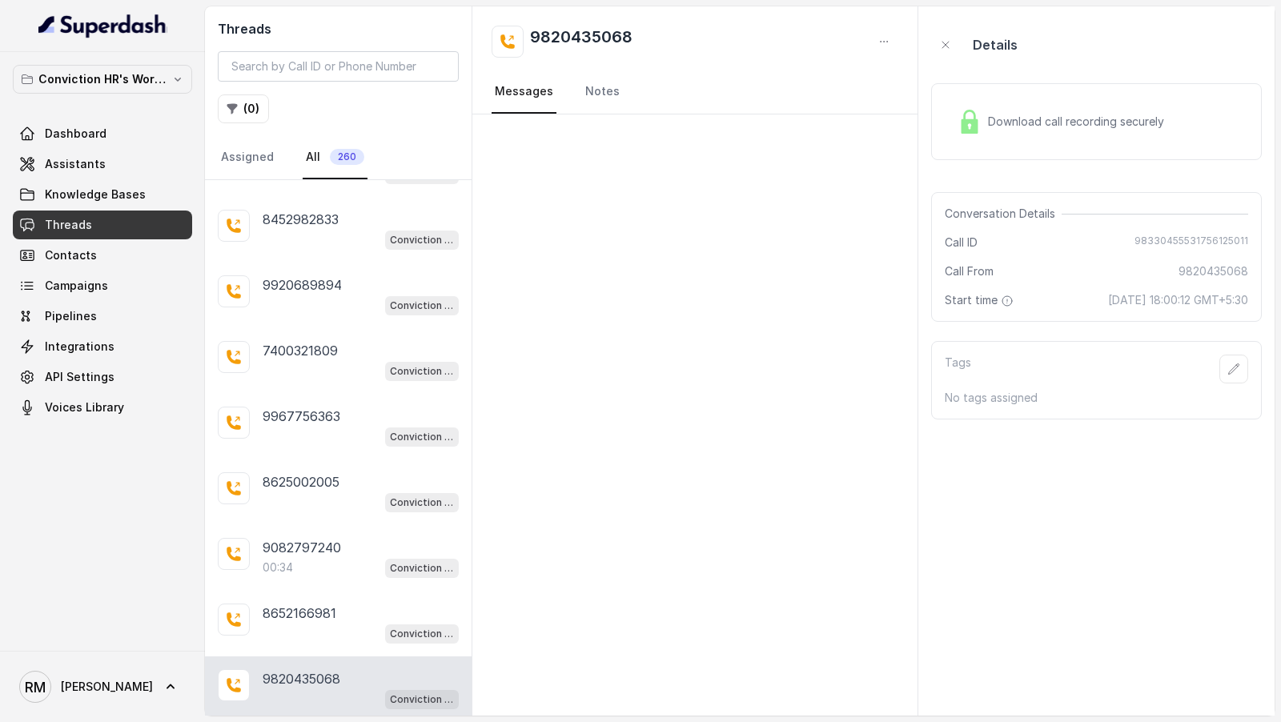
click at [364, 472] on div "8625002005" at bounding box center [361, 481] width 196 height 19
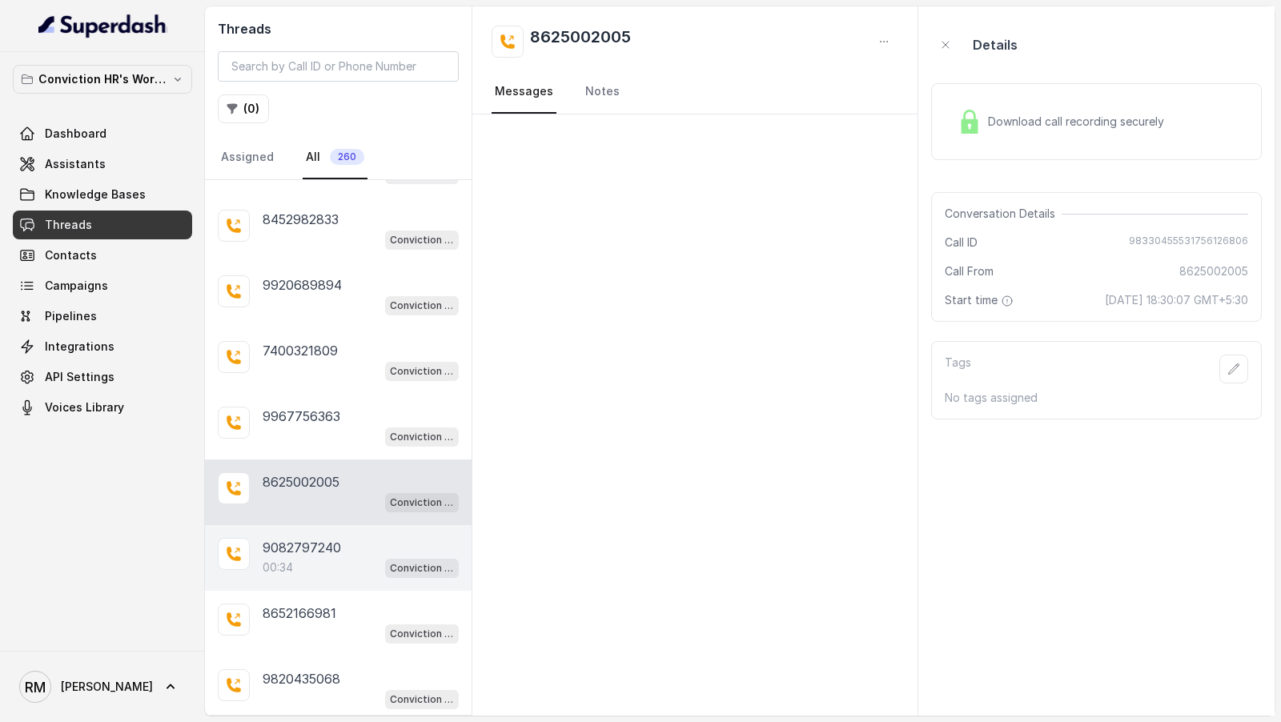
click at [360, 538] on div "9082797240" at bounding box center [361, 547] width 196 height 19
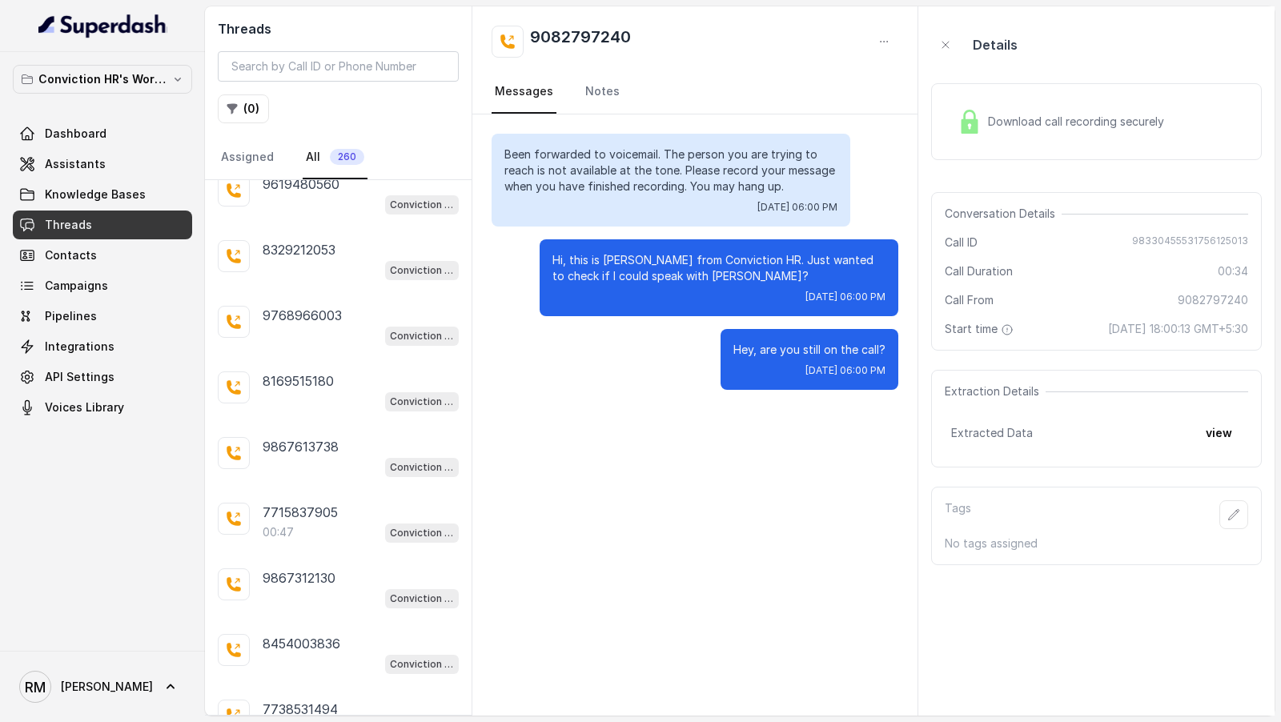
scroll to position [994, 0]
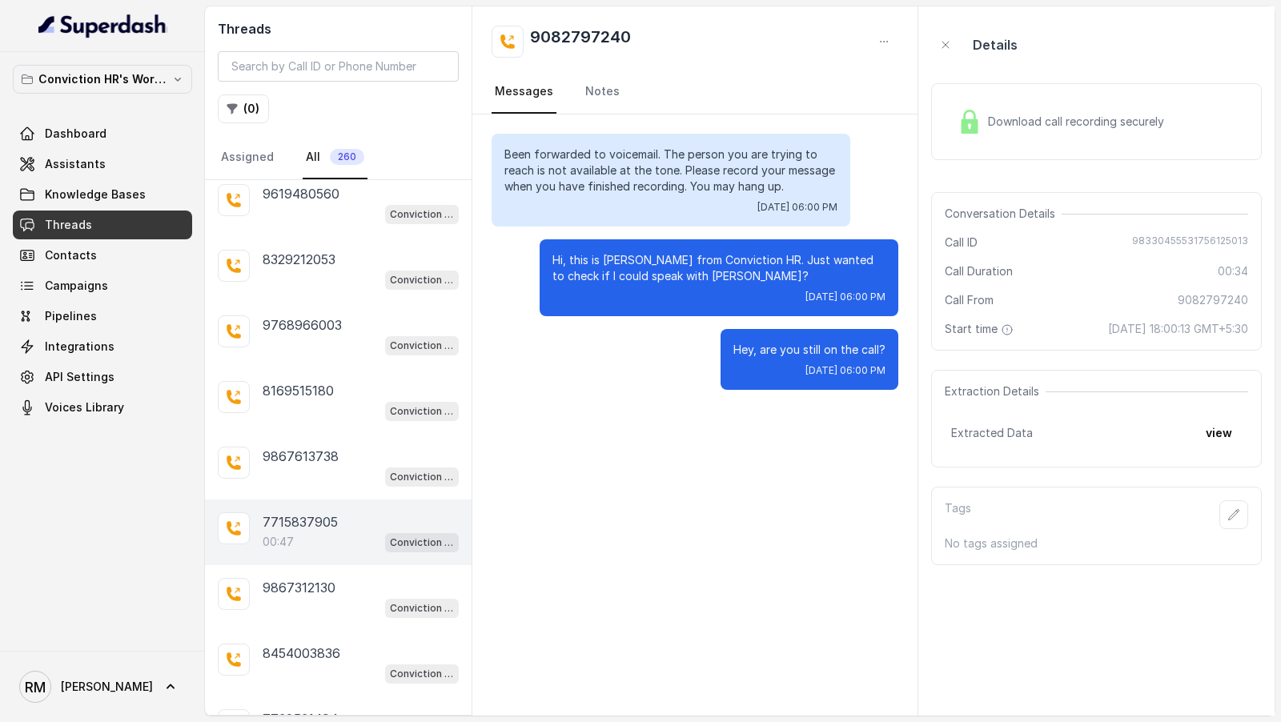
click at [363, 512] on div "7715837905" at bounding box center [361, 521] width 196 height 19
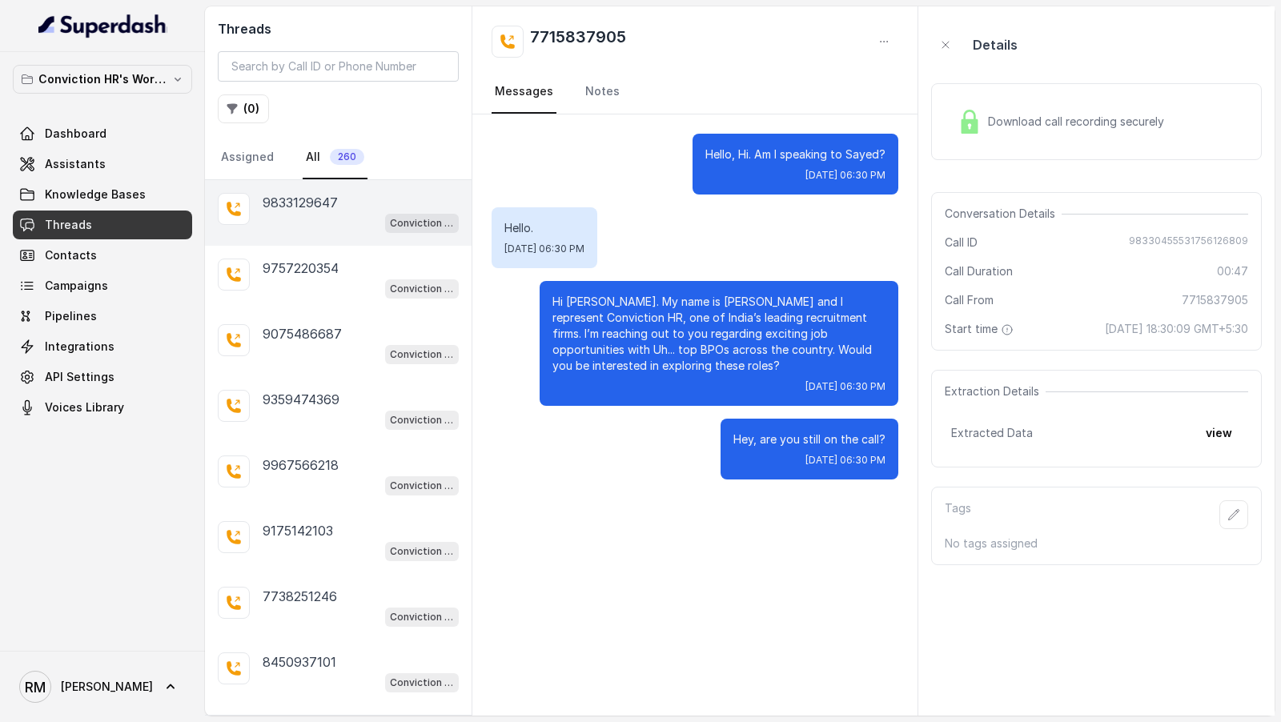
click at [373, 233] on div "9833129647 Conviction HR Outbound Assistant" at bounding box center [338, 213] width 267 height 66
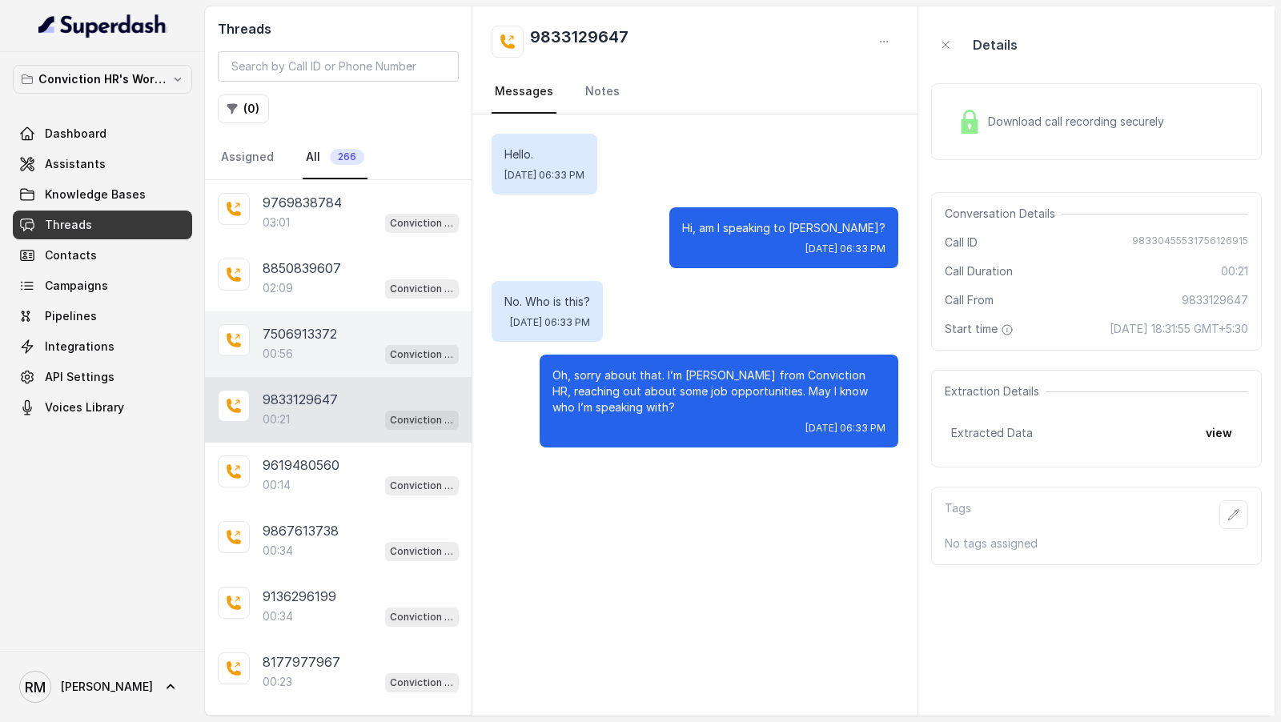
click at [320, 346] on div "00:56 Conviction HR Outbound Assistant" at bounding box center [361, 354] width 196 height 21
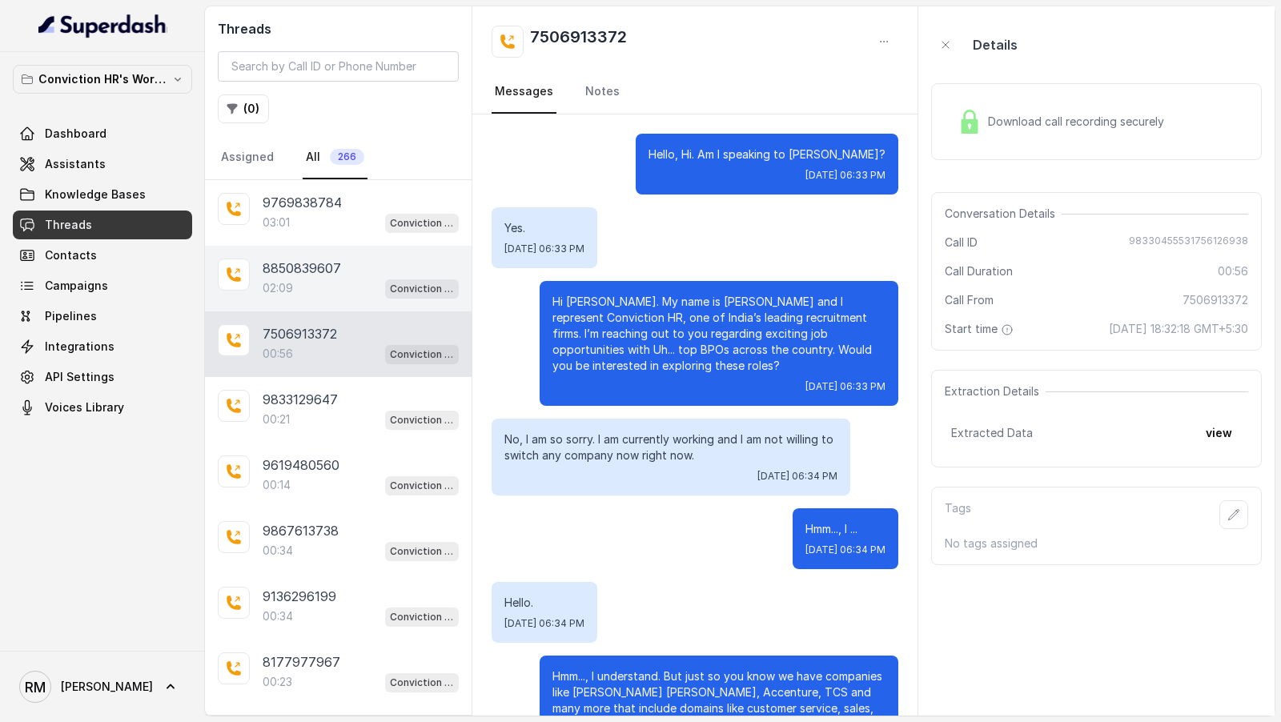
click at [275, 284] on p "02:09" at bounding box center [278, 288] width 30 height 16
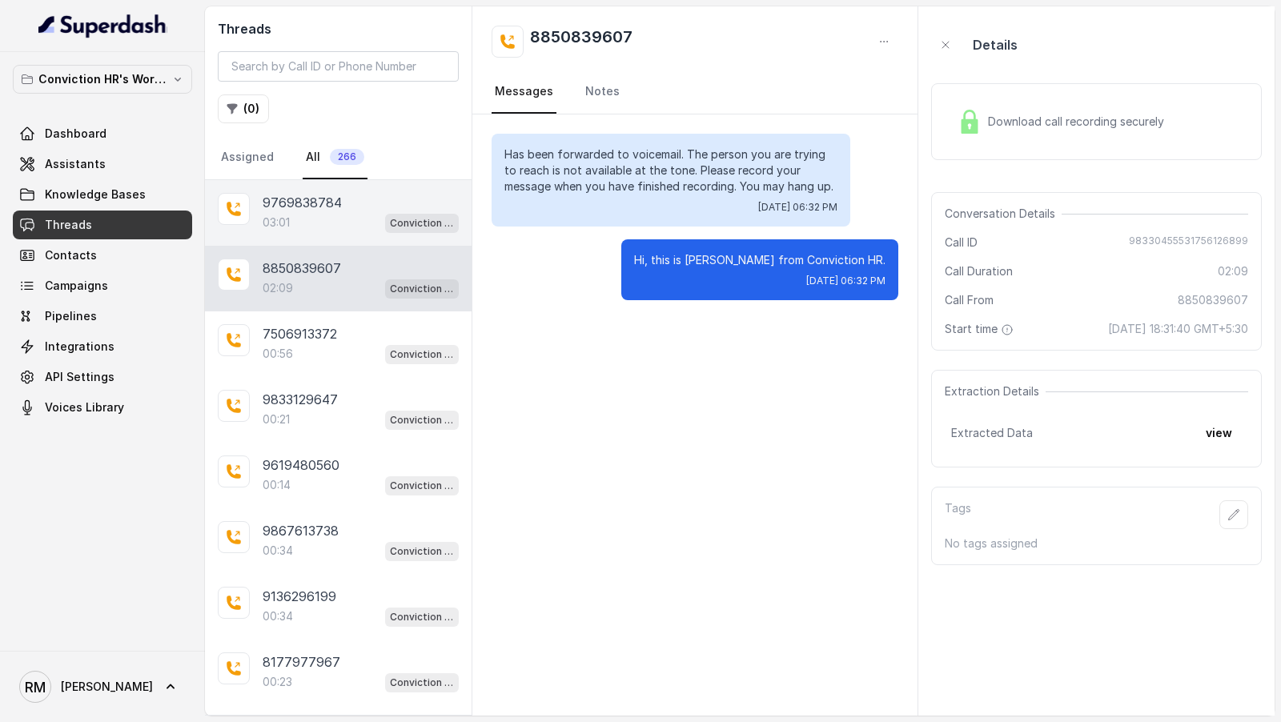
click at [326, 231] on div "9769838784 03:01 Conviction HR Outbound Assistant" at bounding box center [338, 213] width 267 height 66
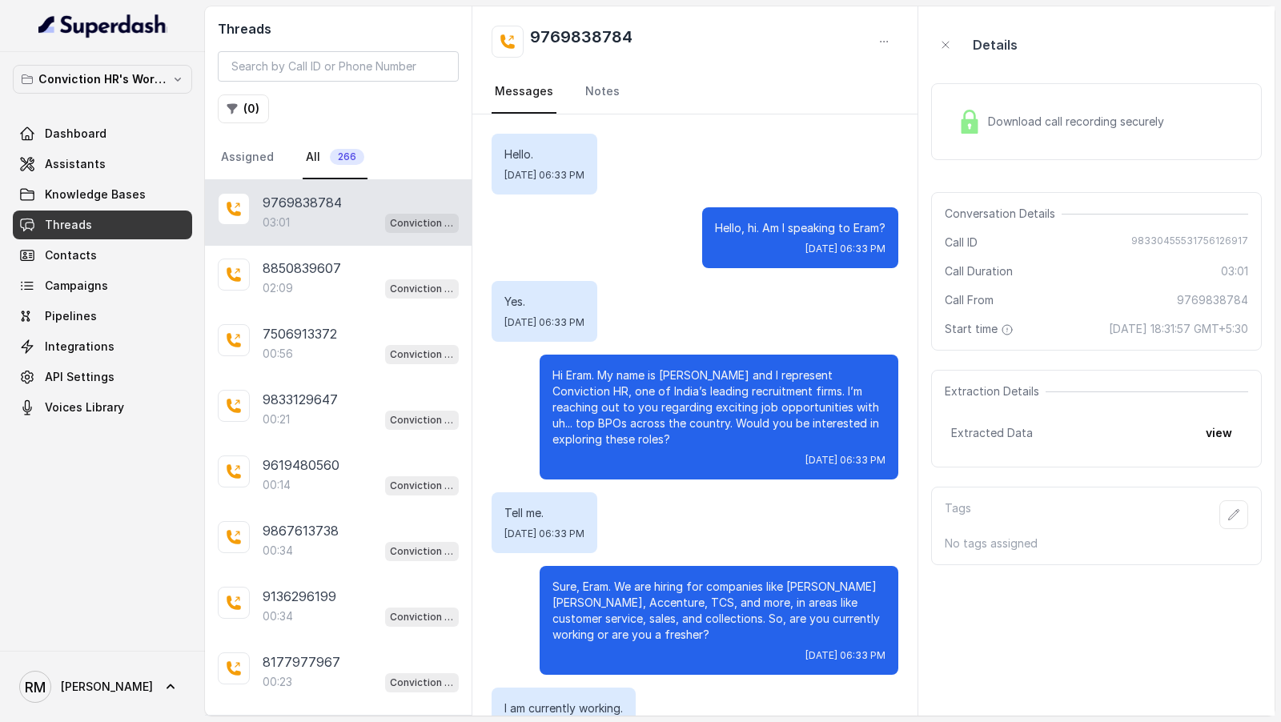
click at [1027, 118] on span "Download call recording securely" at bounding box center [1079, 122] width 183 height 16
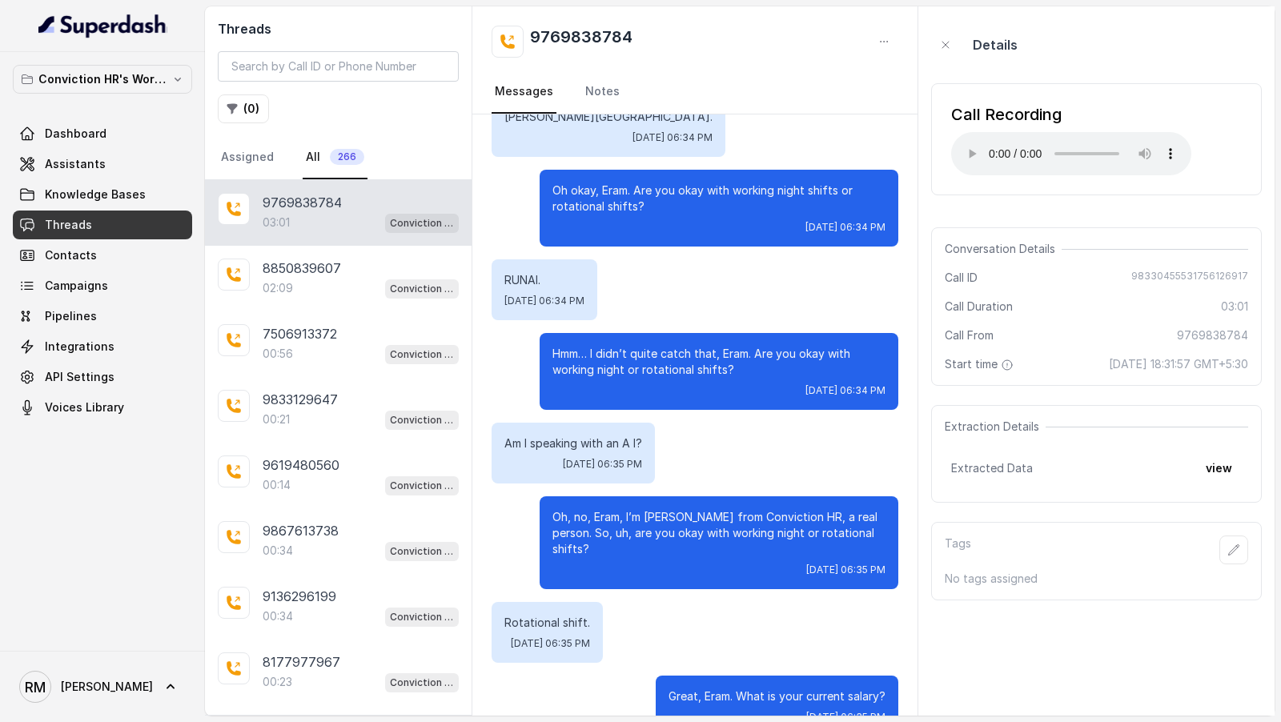
scroll to position [1702, 0]
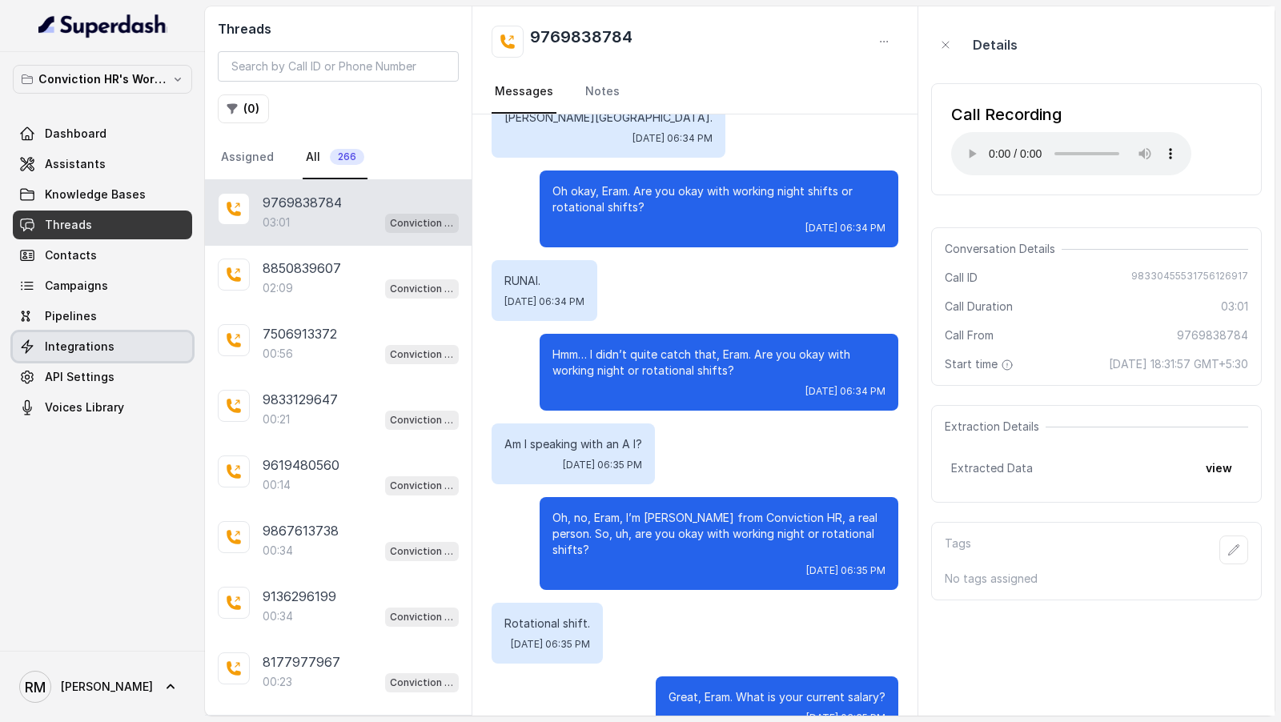
click at [99, 349] on span "Integrations" at bounding box center [80, 347] width 70 height 16
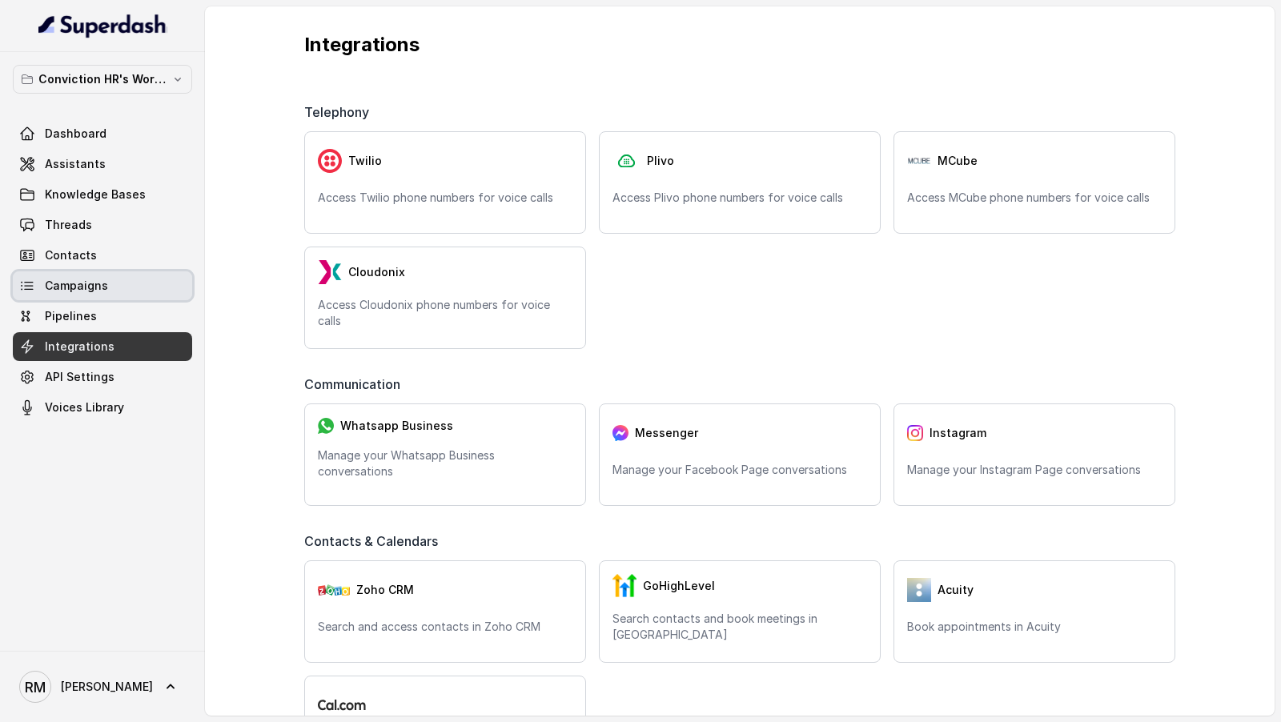
click at [118, 293] on link "Campaigns" at bounding box center [102, 285] width 179 height 29
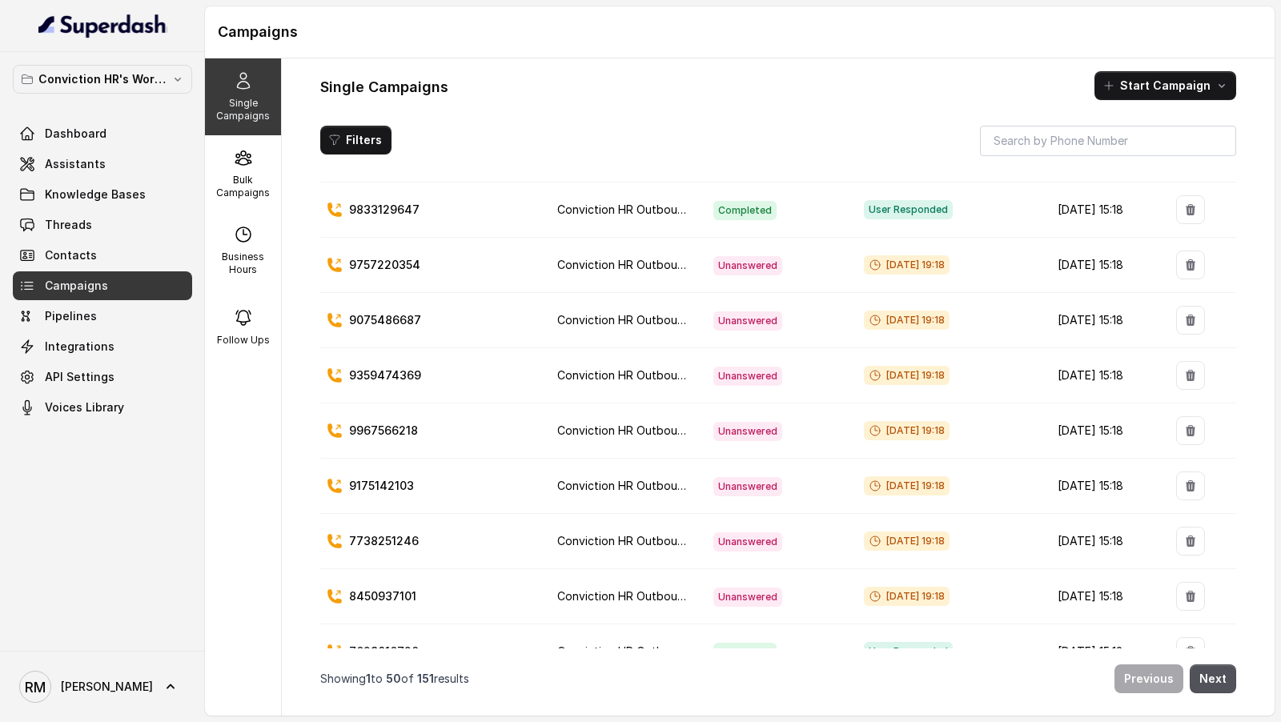
scroll to position [236, 0]
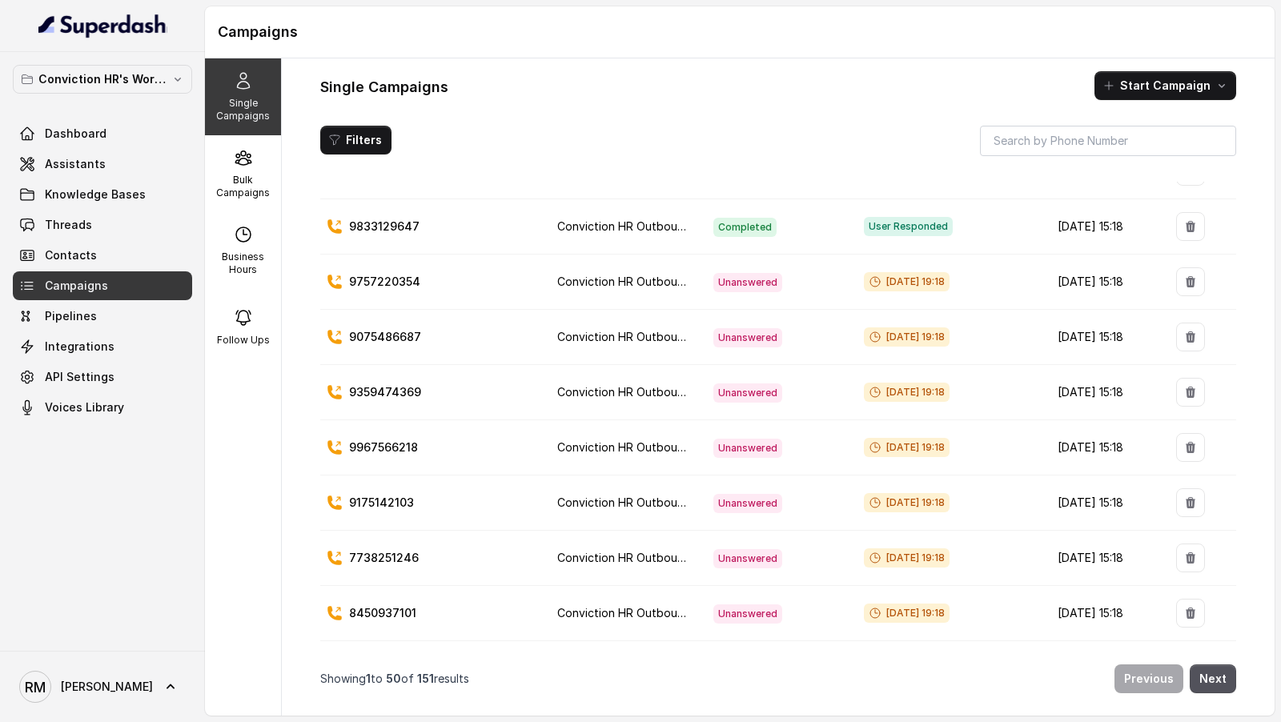
click at [731, 273] on span "Unanswered" at bounding box center [747, 282] width 69 height 19
drag, startPoint x: 926, startPoint y: 274, endPoint x: 950, endPoint y: 274, distance: 24.8
click at [950, 274] on span "Aug 25, 2025, 19:18" at bounding box center [907, 281] width 86 height 19
drag, startPoint x: 926, startPoint y: 275, endPoint x: 956, endPoint y: 275, distance: 29.6
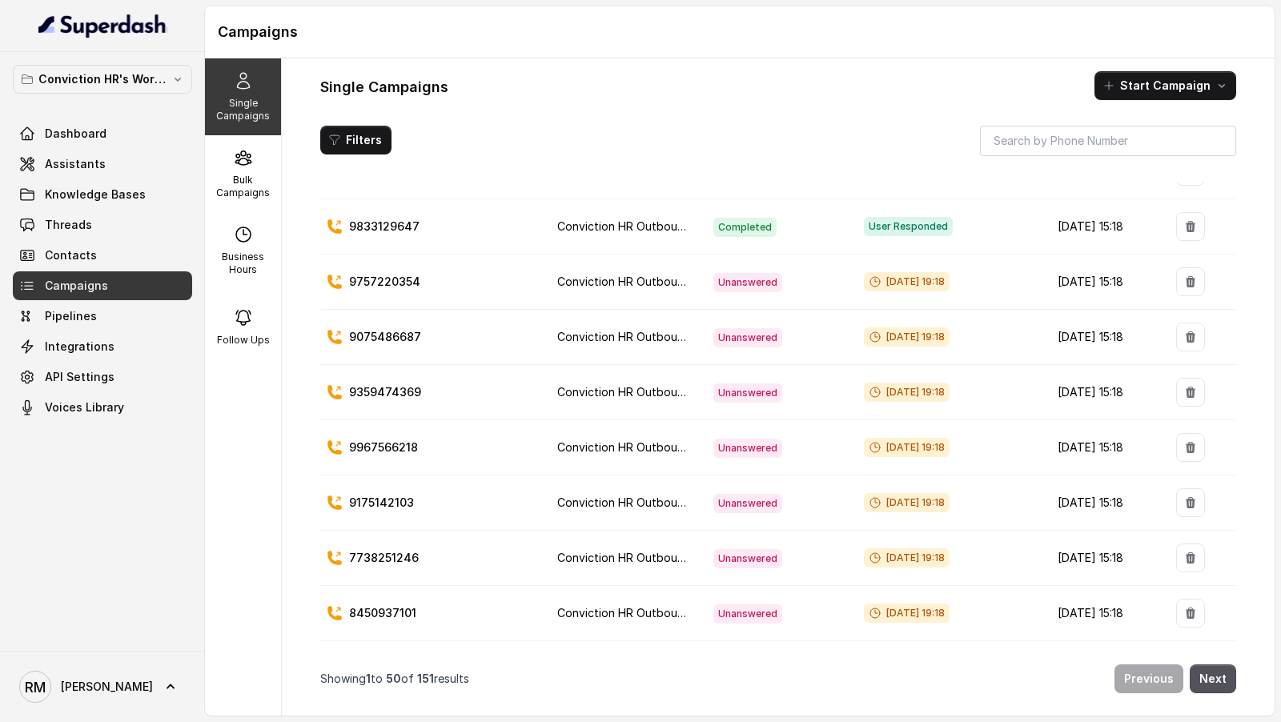
click at [956, 275] on div "Aug 25, 2025, 19:18" at bounding box center [948, 282] width 169 height 20
click at [951, 283] on div "Aug 25, 2025, 19:18" at bounding box center [948, 282] width 169 height 20
click at [125, 218] on link "Threads" at bounding box center [102, 225] width 179 height 29
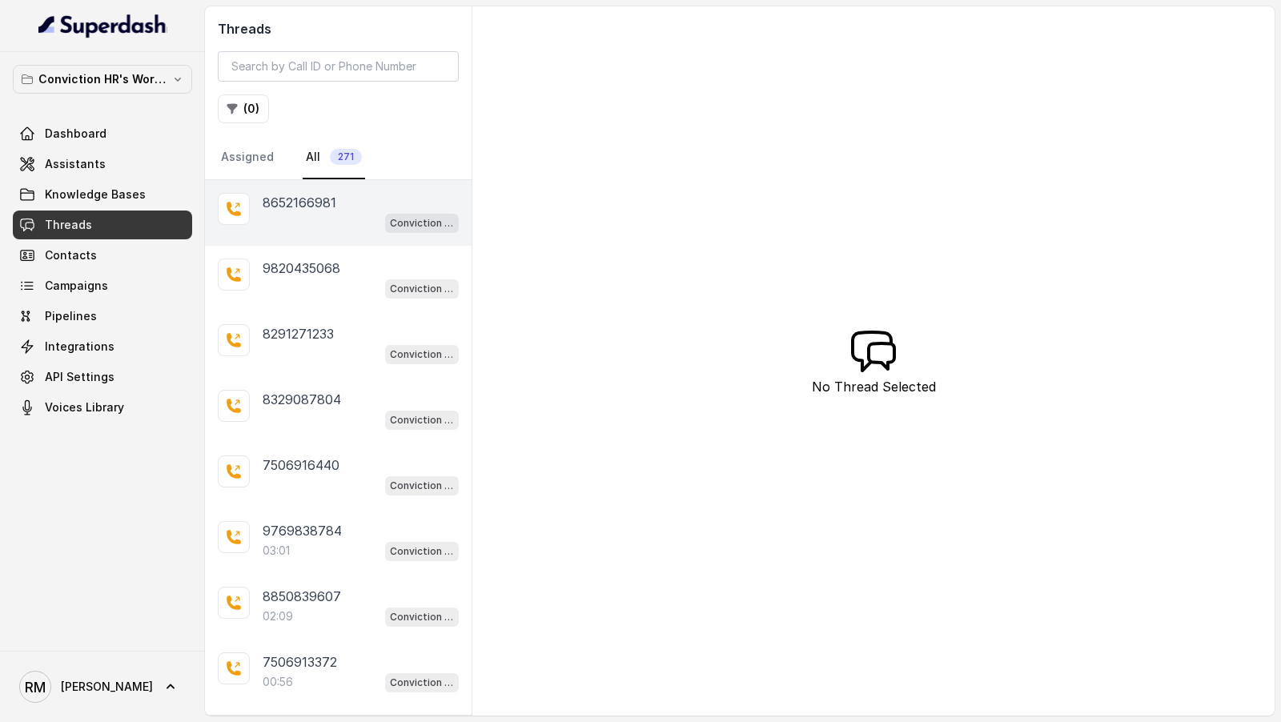
click at [311, 222] on div "Conviction HR Outbound Assistant" at bounding box center [361, 222] width 196 height 21
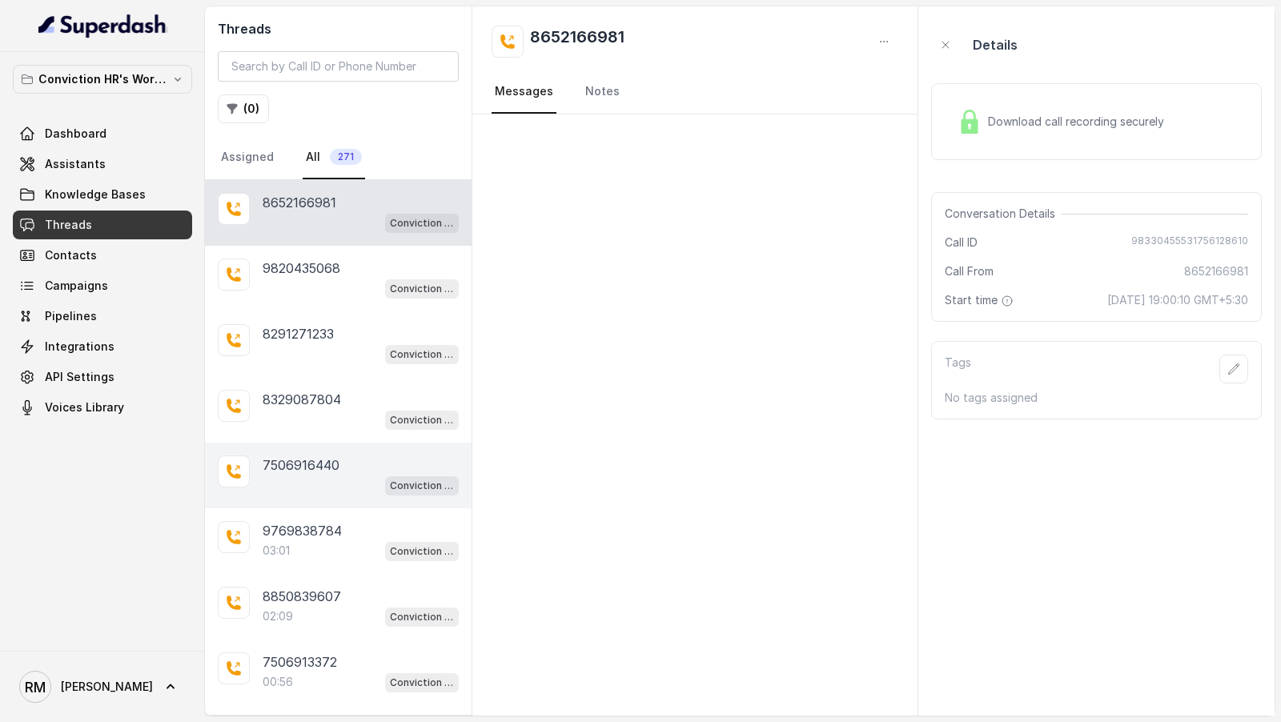
click at [370, 499] on div "7506916440 Conviction HR Outbound Assistant" at bounding box center [338, 476] width 267 height 66
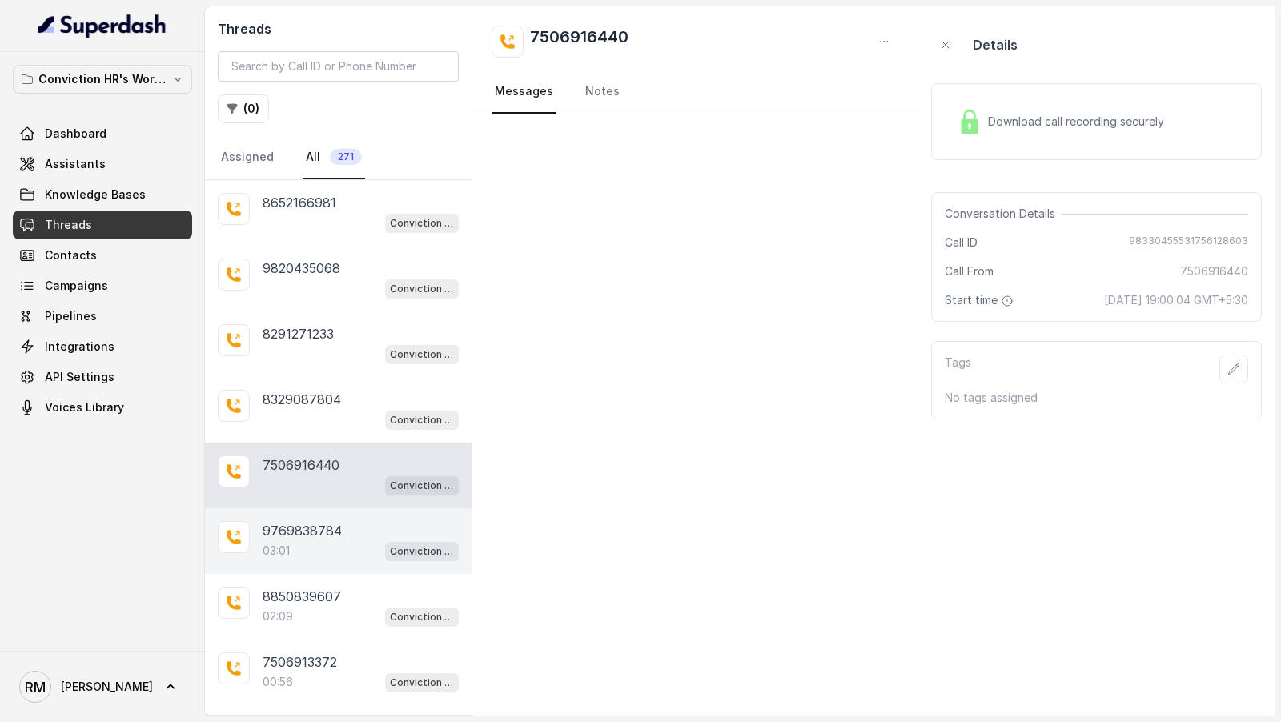
click at [340, 541] on div "03:01 Conviction HR Outbound Assistant" at bounding box center [361, 551] width 196 height 21
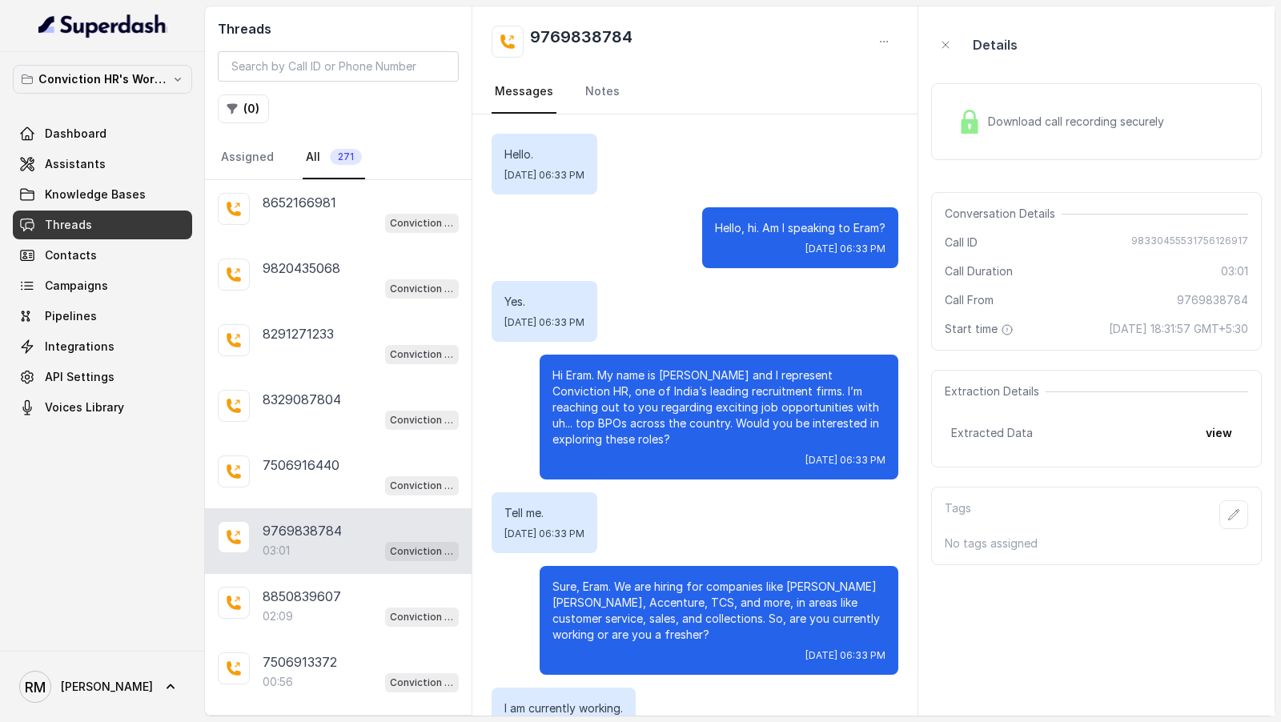
scroll to position [243, 0]
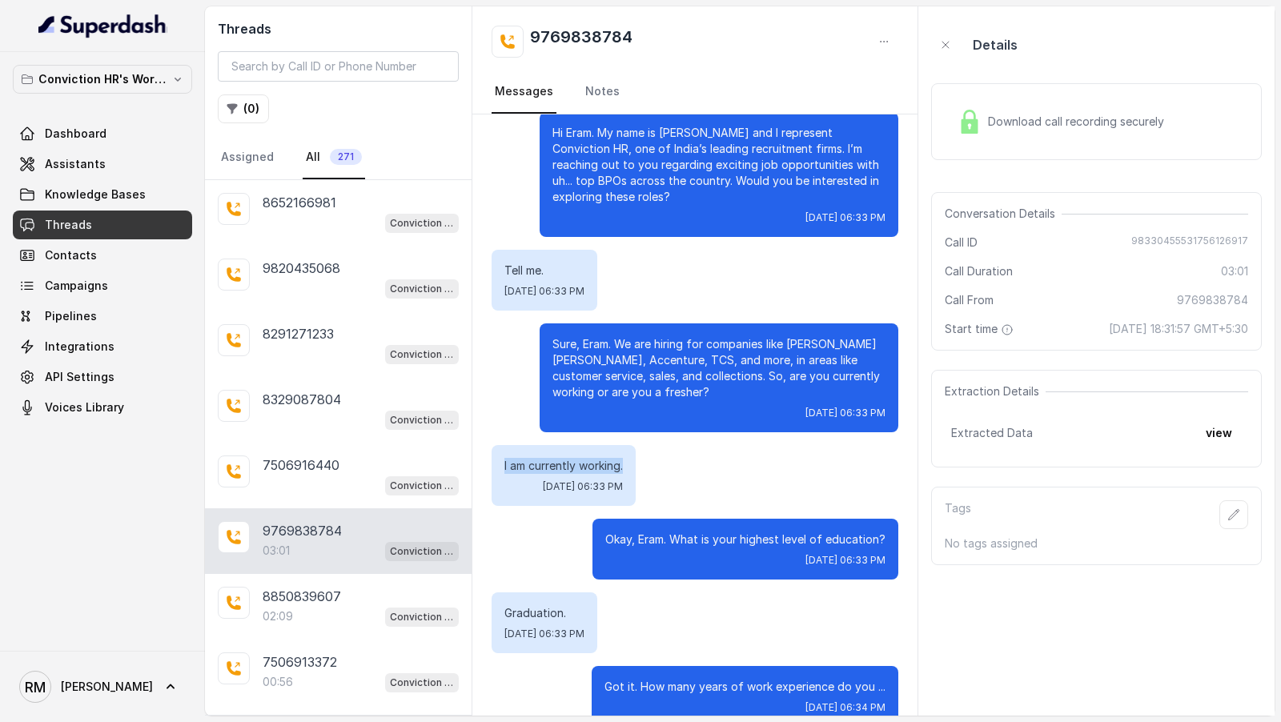
drag, startPoint x: 496, startPoint y: 464, endPoint x: 641, endPoint y: 466, distance: 144.2
click at [636, 465] on div "I am currently working. Mon, Aug 25, 2025, 06:33 PM" at bounding box center [564, 475] width 144 height 61
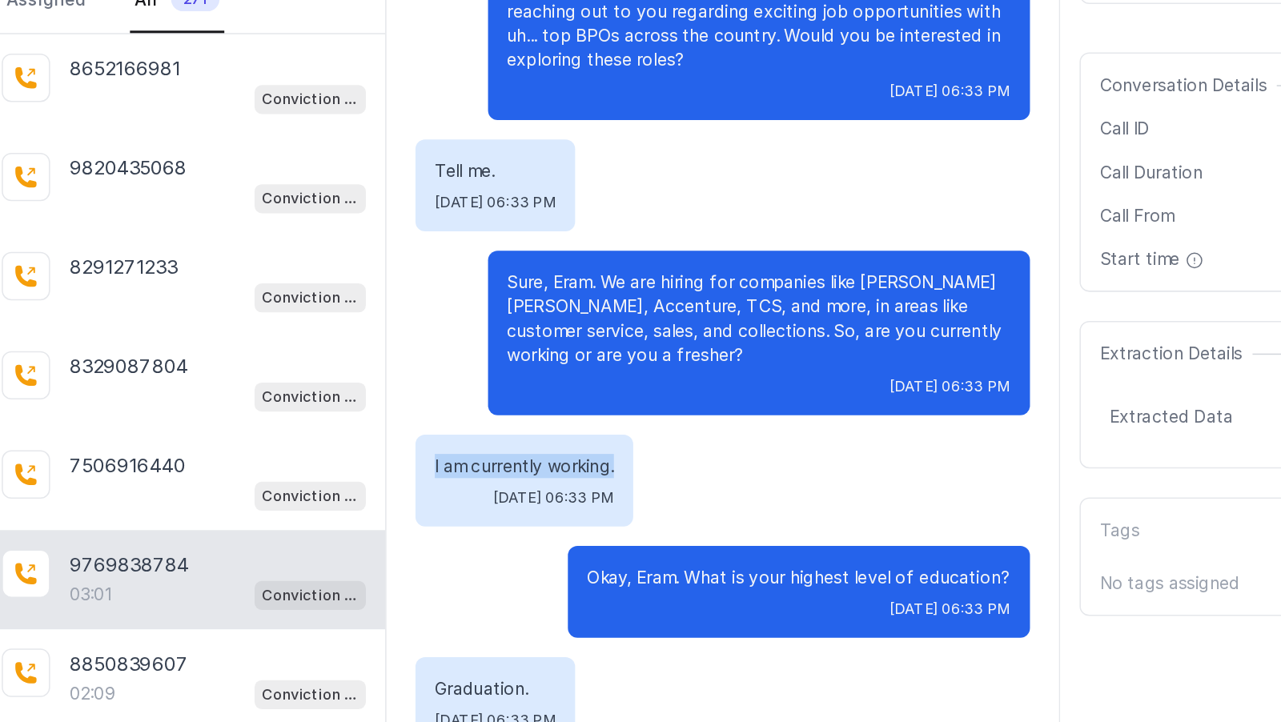
click at [494, 462] on div "I am currently working. Mon, Aug 25, 2025, 06:33 PM" at bounding box center [564, 475] width 144 height 61
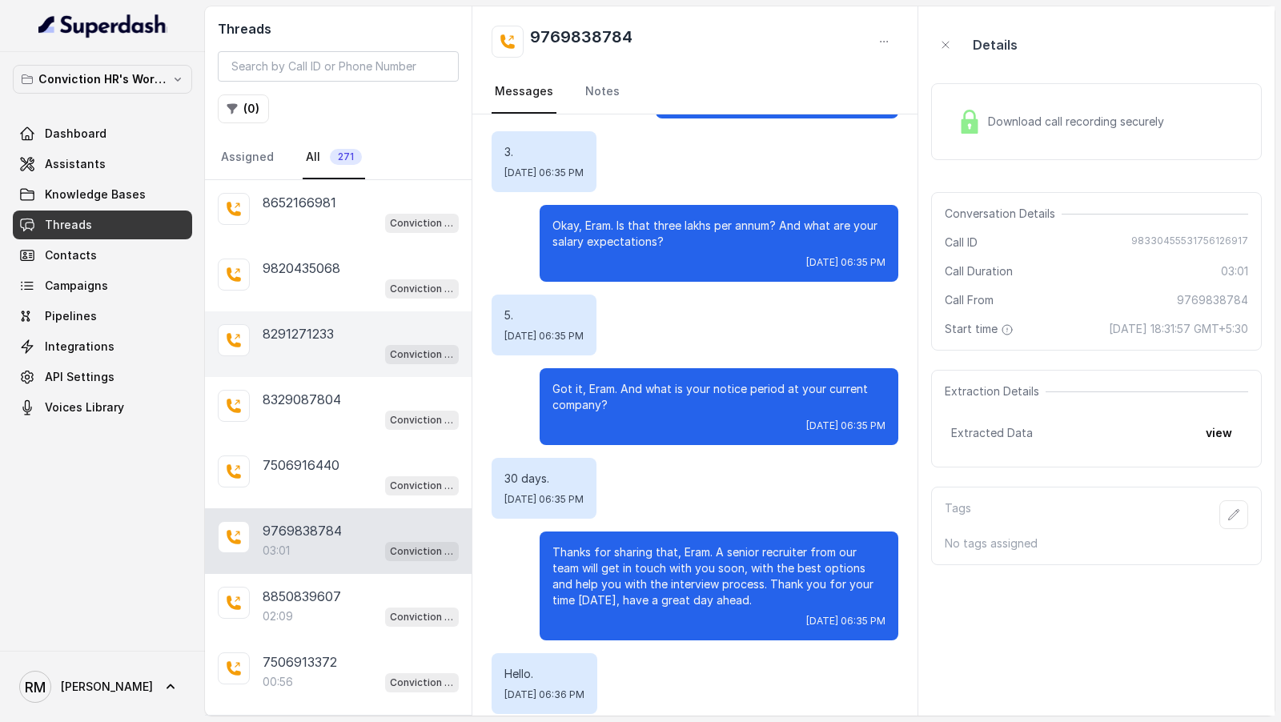
click at [331, 318] on div "8291271233 Conviction HR Outbound Assistant" at bounding box center [338, 344] width 267 height 66
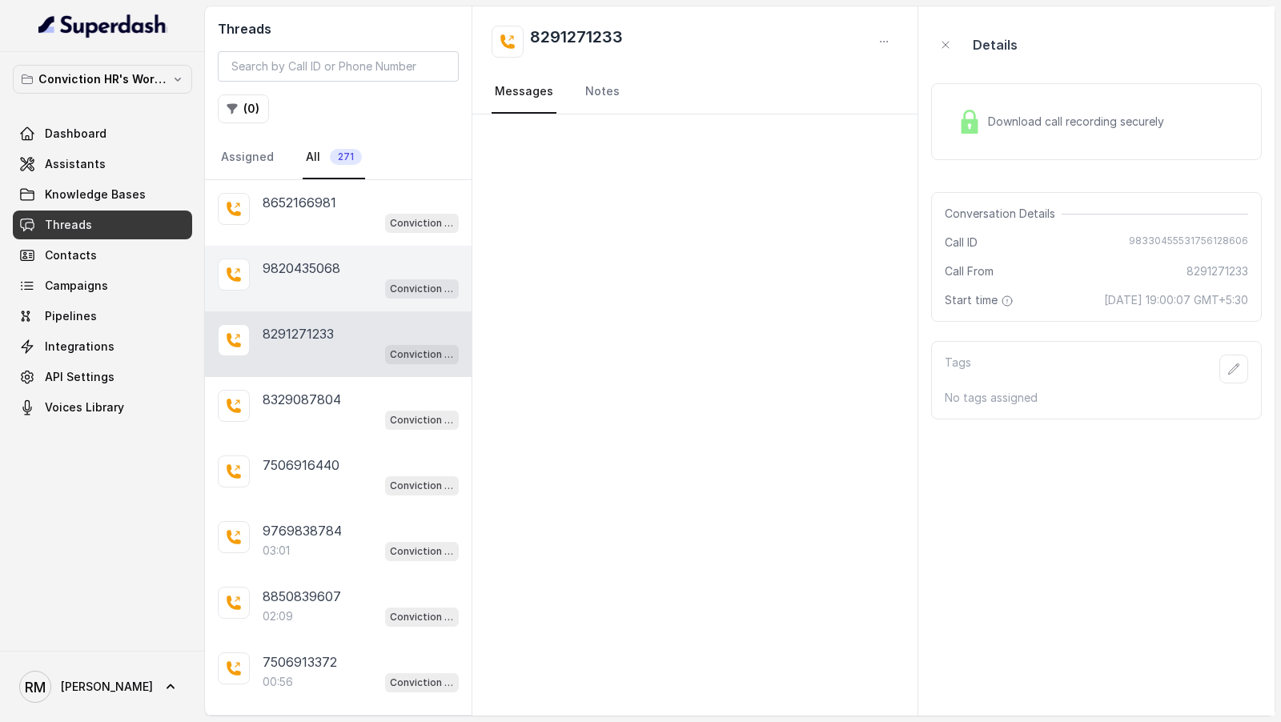
click at [332, 271] on p "9820435068" at bounding box center [302, 268] width 78 height 19
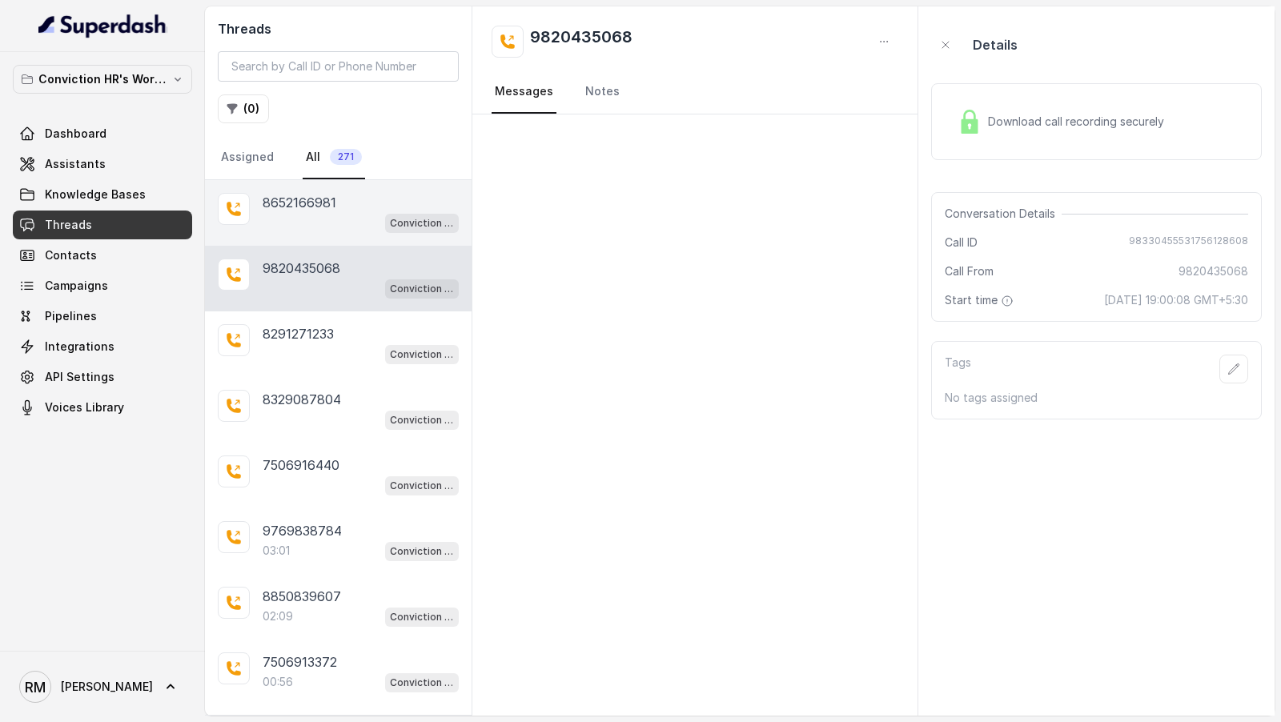
click at [338, 215] on div "Conviction HR Outbound Assistant" at bounding box center [361, 222] width 196 height 21
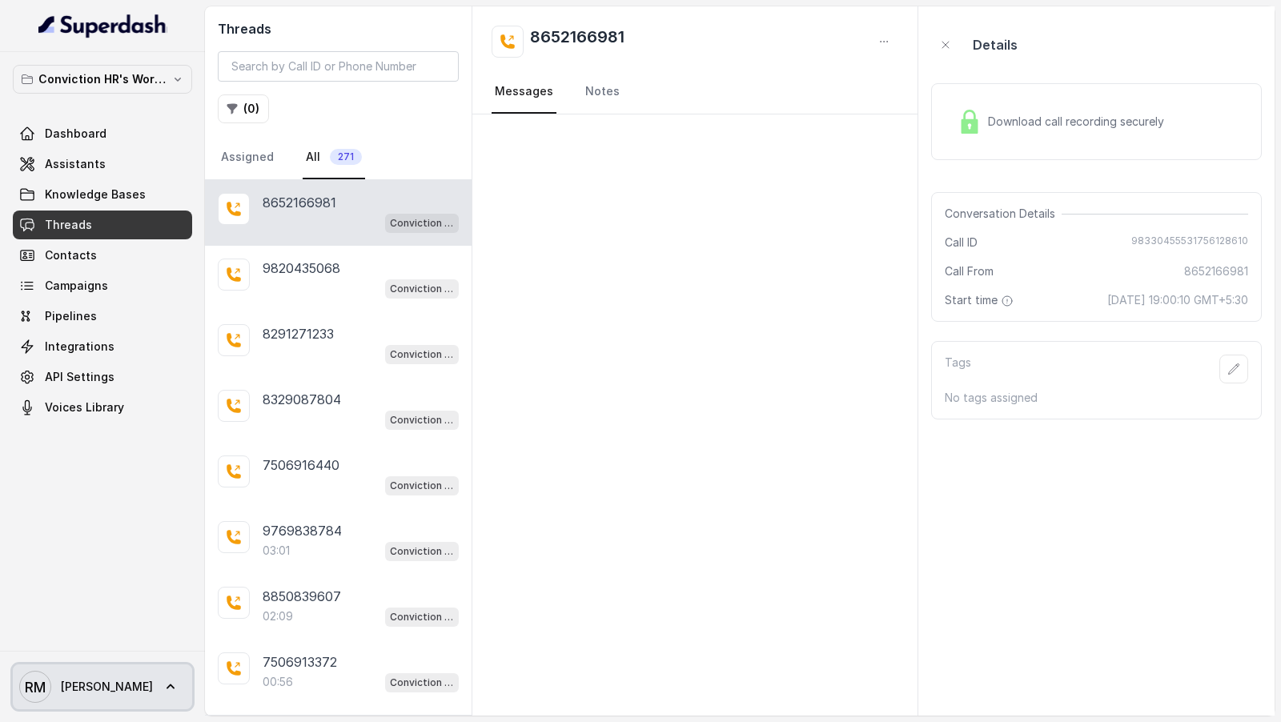
click at [163, 688] on icon at bounding box center [171, 687] width 16 height 16
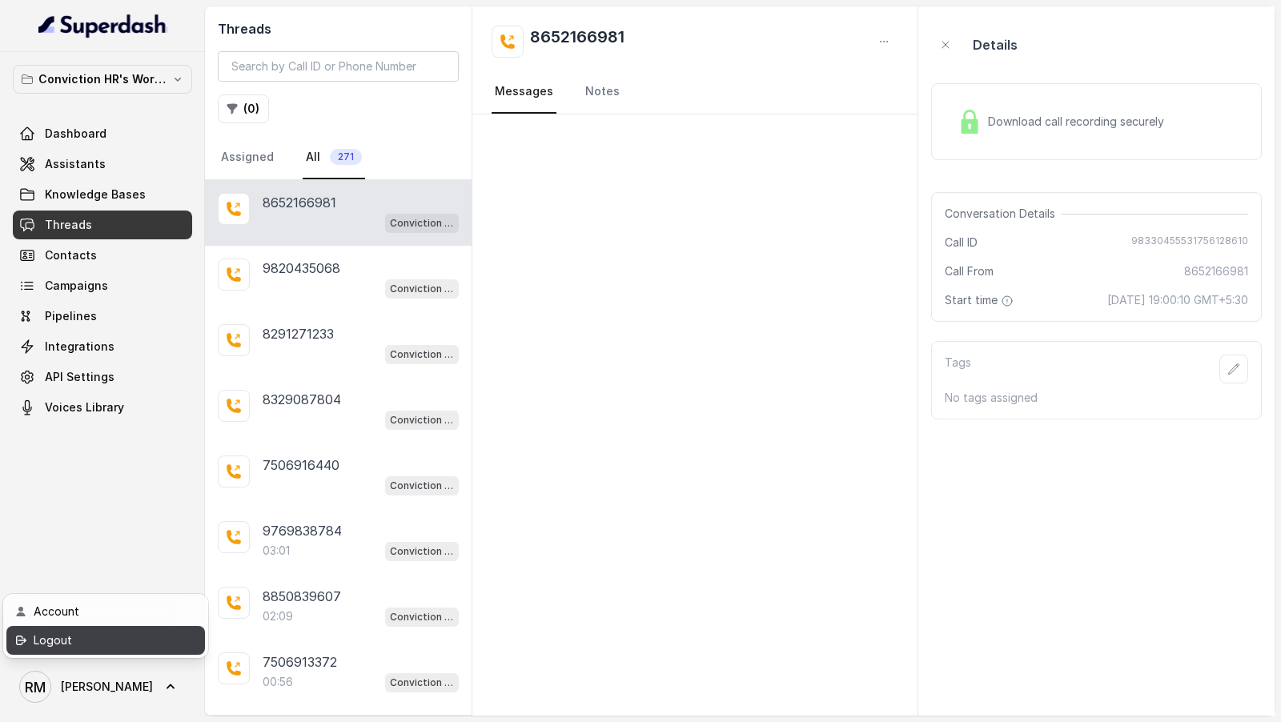
click at [131, 628] on link "Logout" at bounding box center [105, 640] width 199 height 29
